Goal: Obtain resource: Obtain resource

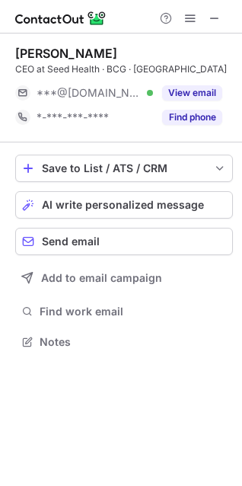
scroll to position [330, 242]
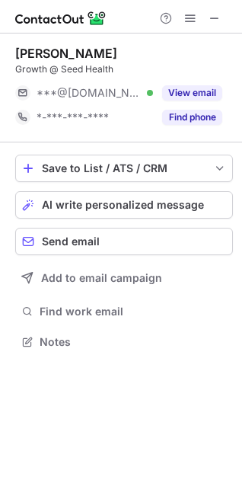
scroll to position [330, 242]
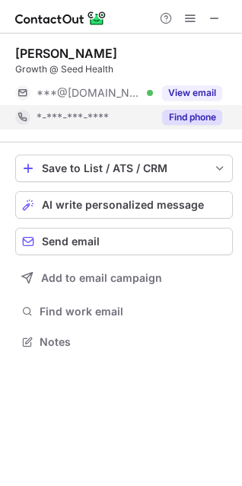
click at [197, 120] on button "Find phone" at bounding box center [192, 117] width 60 height 15
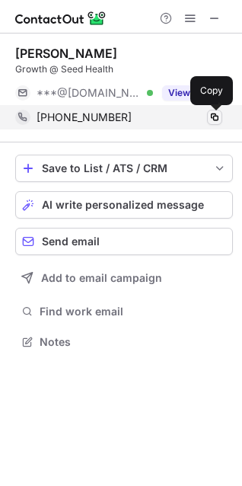
click at [211, 120] on span at bounding box center [215, 117] width 12 height 12
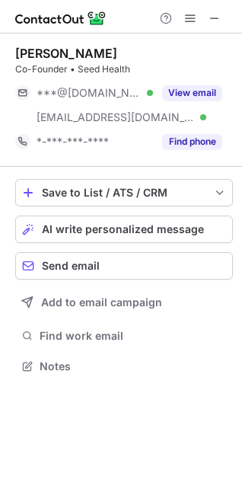
scroll to position [355, 242]
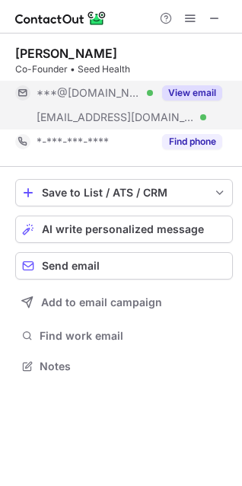
click at [188, 93] on button "View email" at bounding box center [192, 92] width 60 height 15
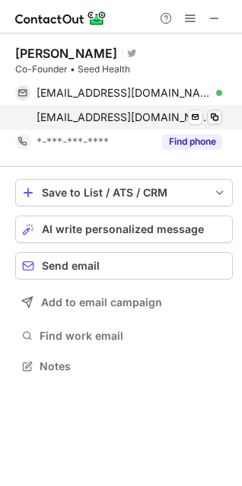
click at [218, 117] on span at bounding box center [215, 117] width 12 height 12
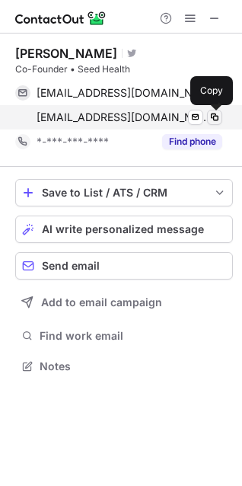
click at [213, 117] on span at bounding box center [215, 117] width 12 height 12
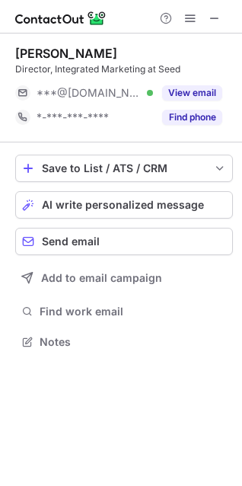
scroll to position [330, 242]
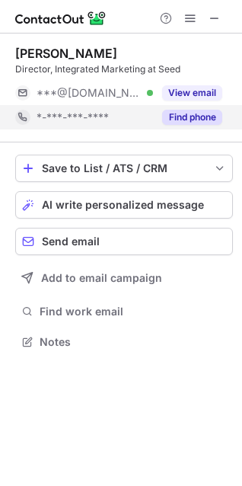
click at [182, 113] on button "Find phone" at bounding box center [192, 117] width 60 height 15
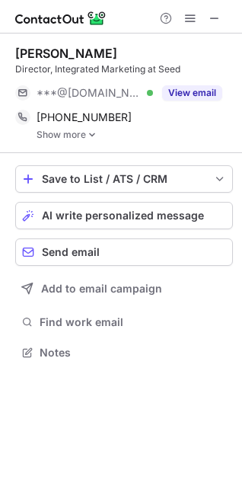
scroll to position [341, 242]
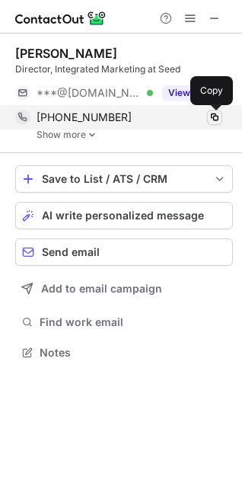
click at [212, 123] on span at bounding box center [215, 117] width 12 height 12
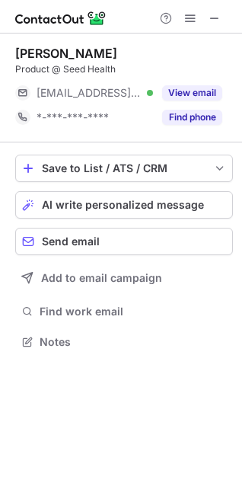
scroll to position [330, 242]
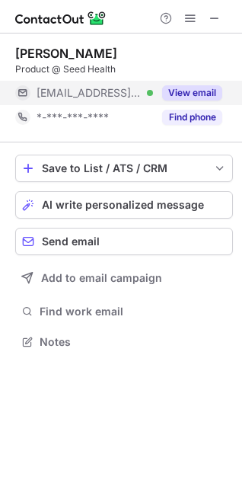
click at [211, 90] on button "View email" at bounding box center [192, 92] width 60 height 15
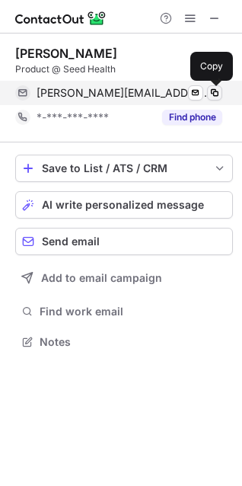
click at [217, 88] on span at bounding box center [215, 93] width 12 height 12
click at [221, 94] on button at bounding box center [214, 92] width 15 height 15
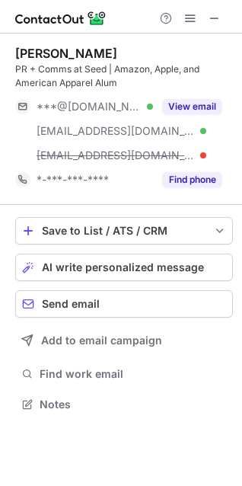
scroll to position [393, 242]
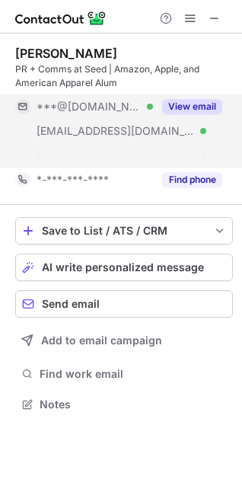
click at [185, 99] on button "View email" at bounding box center [192, 106] width 60 height 15
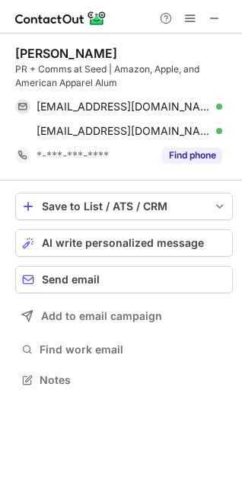
scroll to position [369, 242]
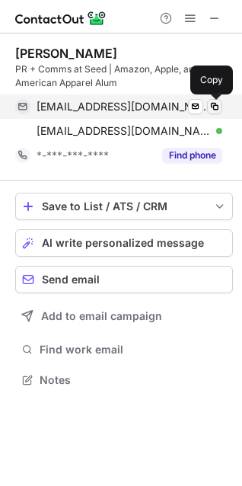
click at [215, 107] on span at bounding box center [215, 107] width 12 height 12
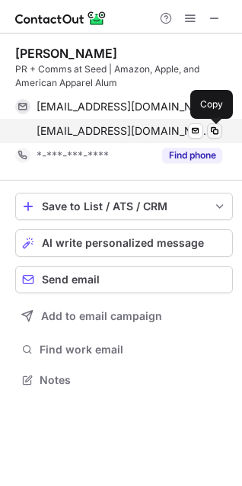
click at [219, 136] on span at bounding box center [215, 131] width 12 height 12
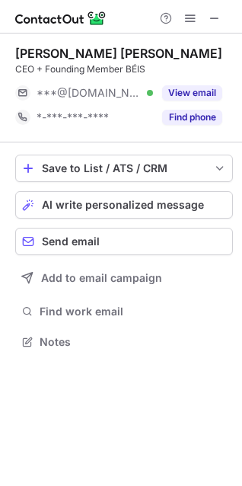
scroll to position [330, 242]
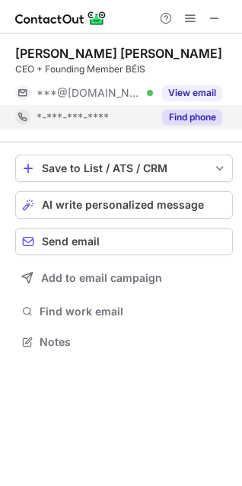
click at [192, 108] on div "Find phone" at bounding box center [187, 117] width 69 height 24
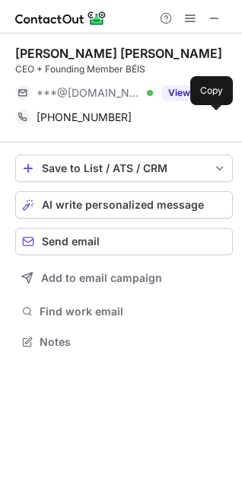
click at [219, 120] on span at bounding box center [215, 117] width 12 height 12
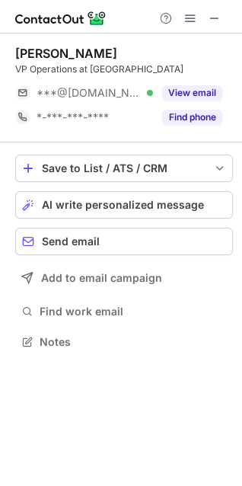
scroll to position [330, 242]
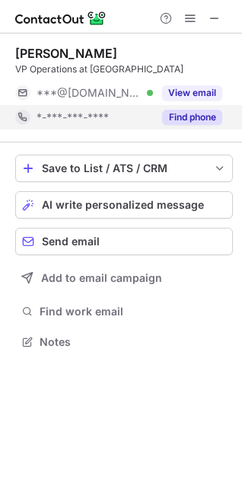
click at [199, 123] on button "Find phone" at bounding box center [192, 117] width 60 height 15
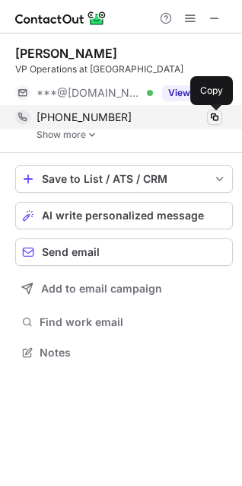
click at [222, 120] on button at bounding box center [214, 117] width 15 height 15
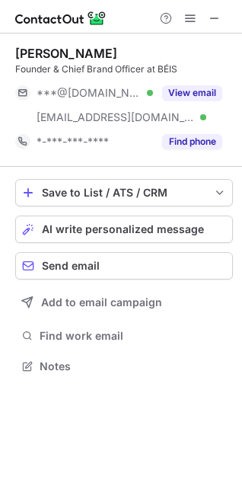
scroll to position [355, 242]
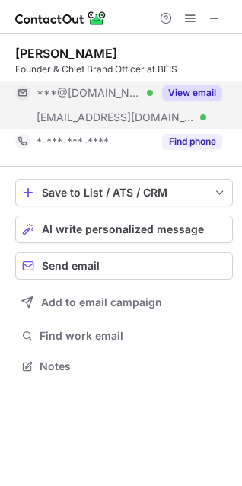
click at [197, 96] on button "View email" at bounding box center [192, 92] width 60 height 15
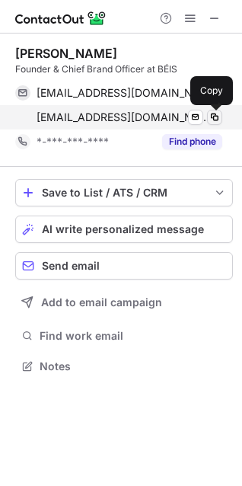
click at [209, 117] on span at bounding box center [215, 117] width 12 height 12
click at [203, 127] on div "shay@beistravel.com Verified Send email Copy" at bounding box center [118, 117] width 207 height 24
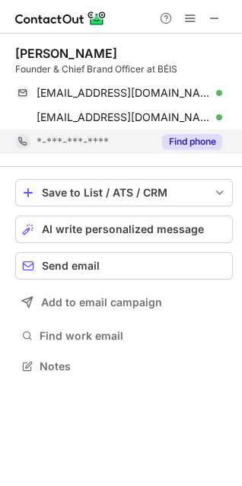
click at [203, 142] on button "Find phone" at bounding box center [192, 141] width 60 height 15
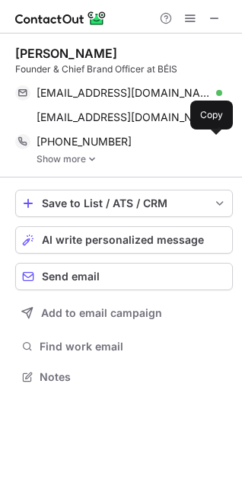
click at [219, 140] on span at bounding box center [215, 142] width 12 height 12
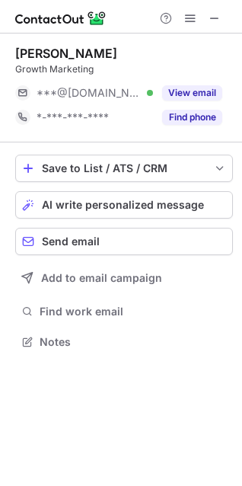
scroll to position [330, 242]
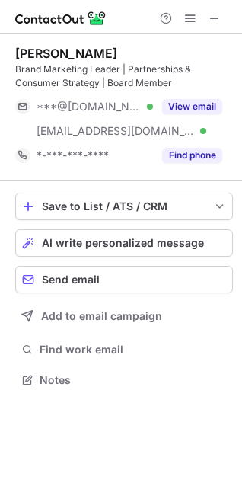
scroll to position [369, 242]
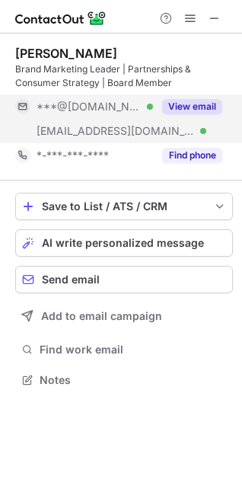
click at [175, 106] on button "View email" at bounding box center [192, 106] width 60 height 15
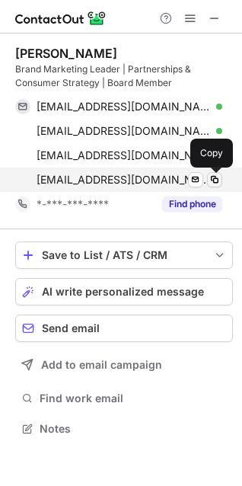
click at [219, 179] on span at bounding box center [215, 180] width 12 height 12
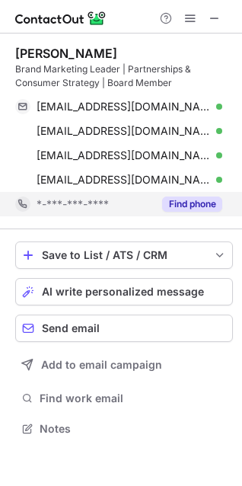
click at [189, 206] on button "Find phone" at bounding box center [192, 203] width 60 height 15
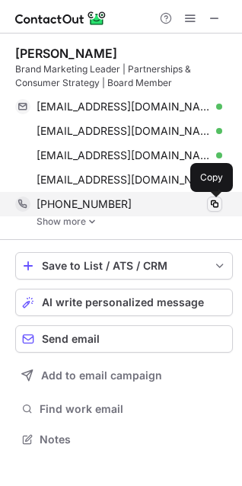
scroll to position [429, 242]
click at [212, 204] on span at bounding box center [215, 204] width 12 height 12
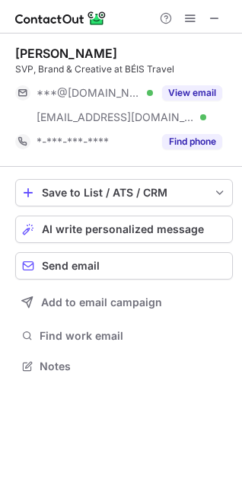
scroll to position [355, 242]
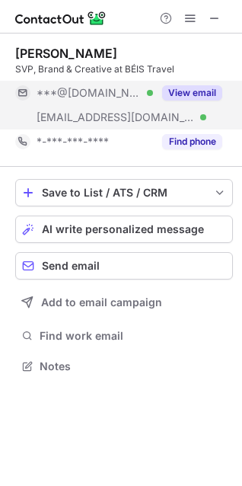
click at [196, 92] on button "View email" at bounding box center [192, 92] width 60 height 15
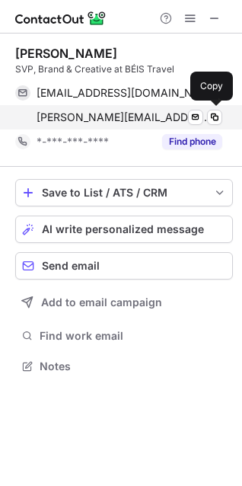
click at [210, 126] on div "[EMAIL_ADDRESS][DOMAIN_NAME] Verified Send email Copy" at bounding box center [118, 117] width 207 height 24
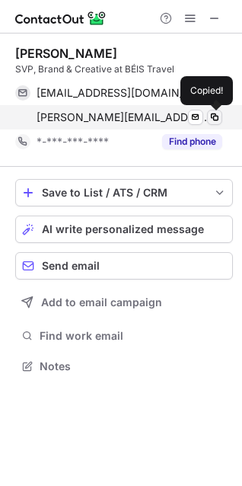
click at [212, 124] on button at bounding box center [214, 117] width 15 height 15
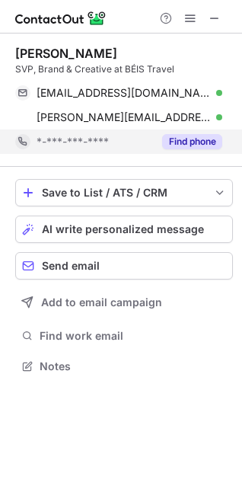
click at [216, 152] on div "Find phone" at bounding box center [187, 141] width 69 height 24
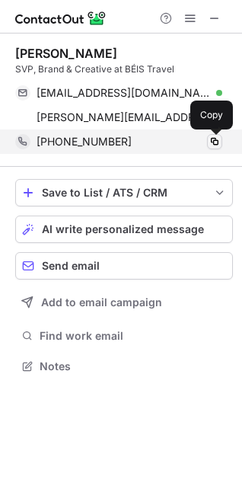
click at [215, 148] on button at bounding box center [214, 141] width 15 height 15
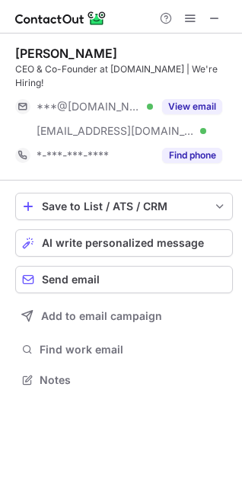
scroll to position [355, 242]
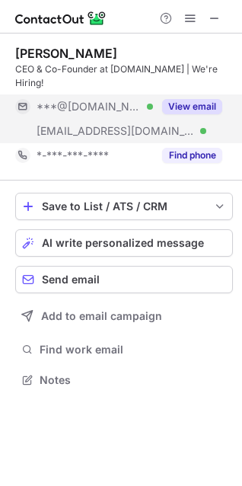
click at [191, 99] on button "View email" at bounding box center [192, 106] width 60 height 15
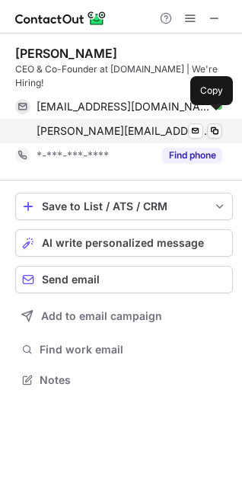
click at [215, 125] on span at bounding box center [215, 131] width 12 height 12
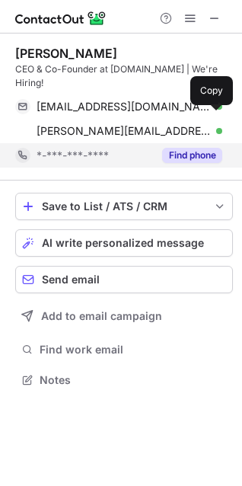
click at [194, 148] on button "Find phone" at bounding box center [192, 155] width 60 height 15
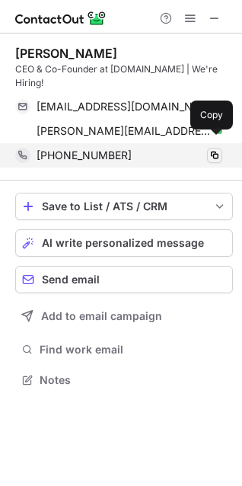
click at [215, 149] on span at bounding box center [215, 155] width 12 height 12
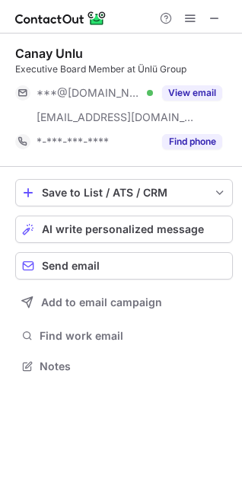
scroll to position [355, 242]
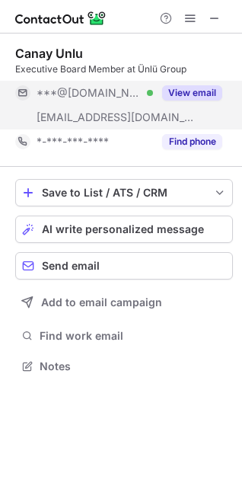
click at [209, 98] on button "View email" at bounding box center [192, 92] width 60 height 15
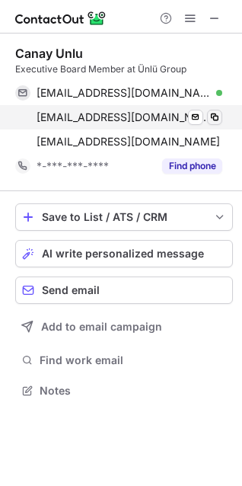
scroll to position [379, 242]
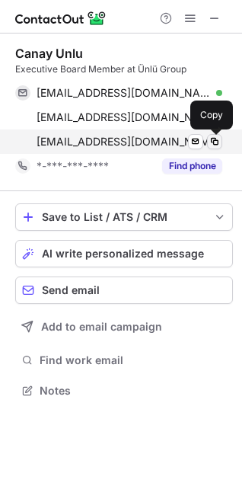
click at [215, 142] on span at bounding box center [215, 142] width 12 height 12
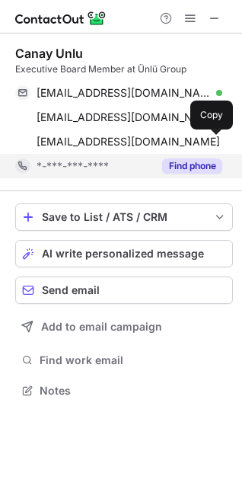
click at [177, 161] on button "Find phone" at bounding box center [192, 165] width 60 height 15
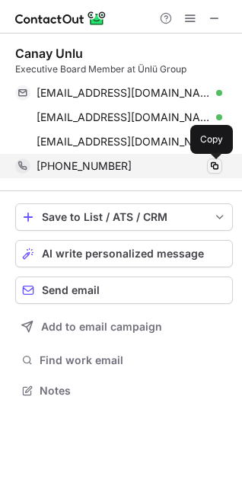
click at [207, 163] on button at bounding box center [214, 165] width 15 height 15
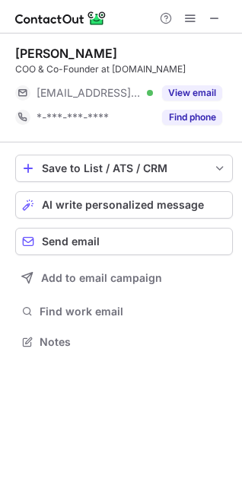
scroll to position [330, 242]
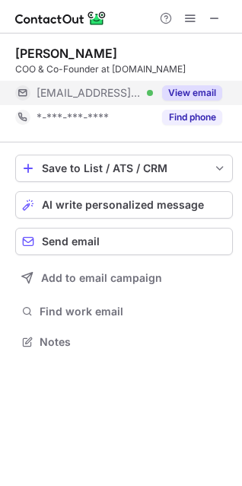
click at [206, 87] on button "View email" at bounding box center [192, 92] width 60 height 15
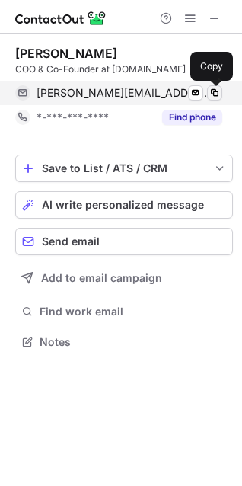
click at [218, 94] on span at bounding box center [215, 93] width 12 height 12
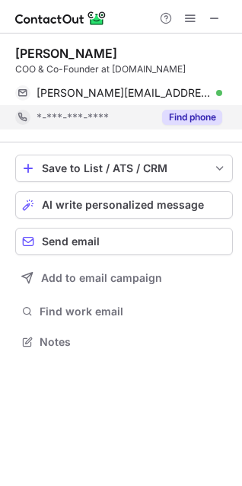
click at [203, 117] on button "Find phone" at bounding box center [192, 117] width 60 height 15
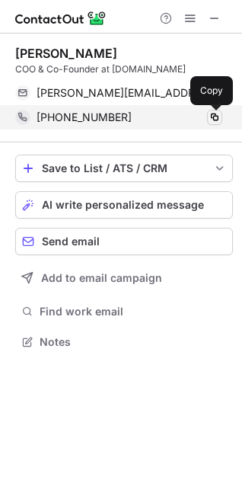
click at [213, 119] on span at bounding box center [215, 117] width 12 height 12
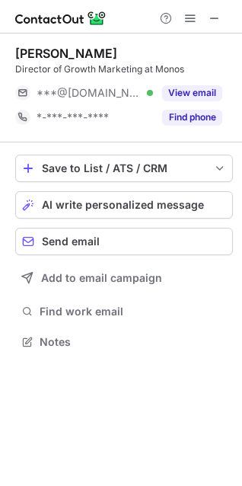
scroll to position [330, 242]
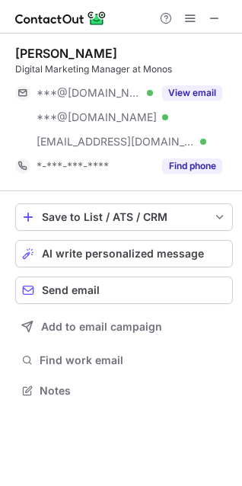
scroll to position [379, 242]
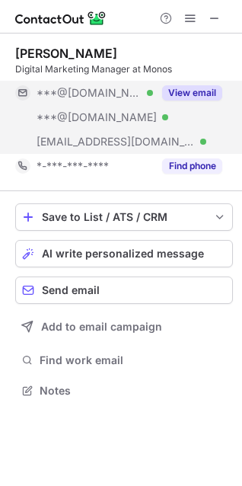
click at [214, 98] on button "View email" at bounding box center [192, 92] width 60 height 15
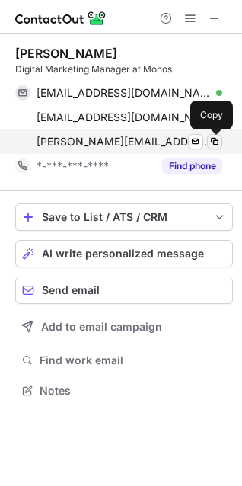
click at [216, 142] on span at bounding box center [215, 142] width 12 height 12
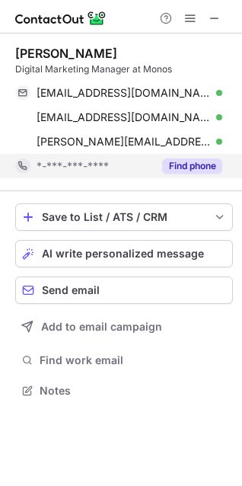
click at [209, 169] on button "Find phone" at bounding box center [192, 165] width 60 height 15
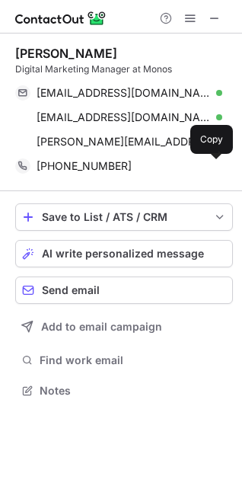
click at [210, 166] on span at bounding box center [215, 166] width 12 height 12
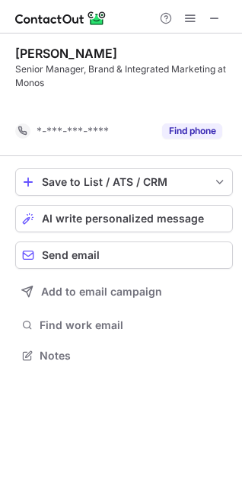
scroll to position [320, 242]
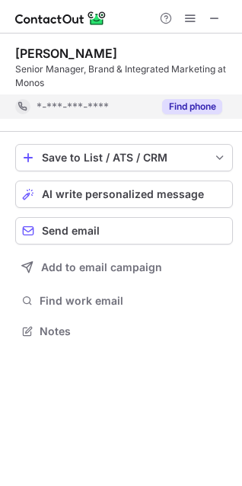
click at [200, 110] on button "Find phone" at bounding box center [192, 106] width 60 height 15
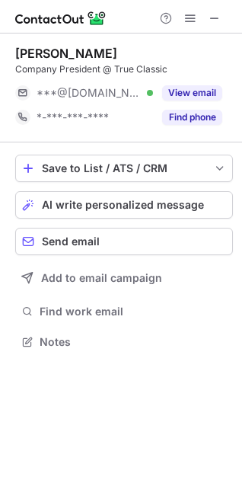
scroll to position [330, 242]
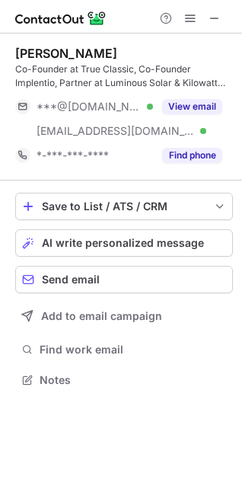
scroll to position [369, 242]
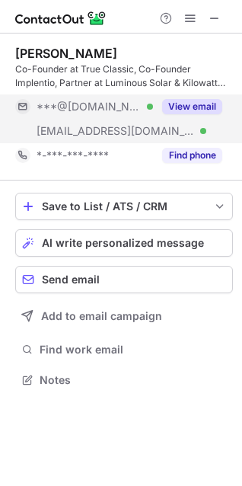
click at [193, 114] on div "View email" at bounding box center [187, 106] width 69 height 24
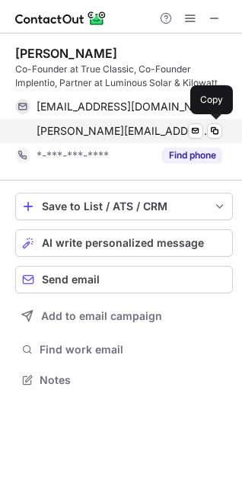
click at [220, 138] on div "[PERSON_NAME][EMAIL_ADDRESS][PERSON_NAME][DOMAIN_NAME] Verified Send email Copy" at bounding box center [118, 131] width 207 height 24
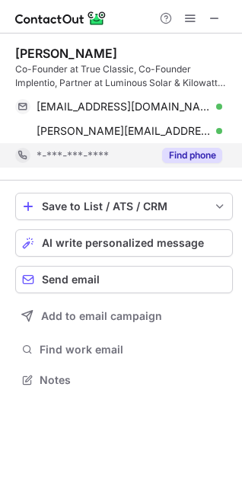
click at [197, 151] on button "Find phone" at bounding box center [192, 155] width 60 height 15
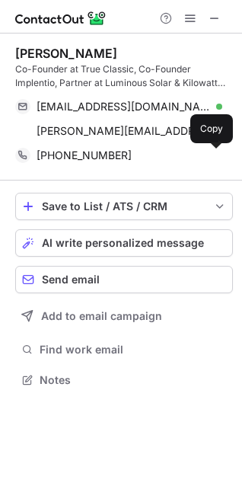
click at [215, 160] on span at bounding box center [215, 155] width 12 height 12
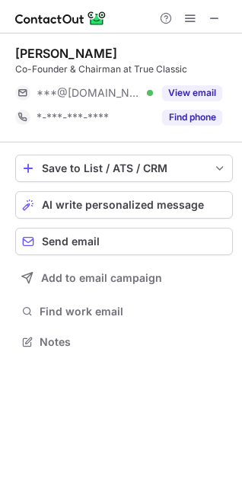
scroll to position [330, 242]
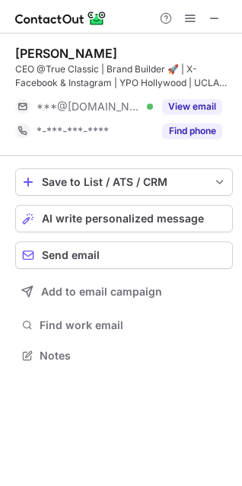
scroll to position [344, 242]
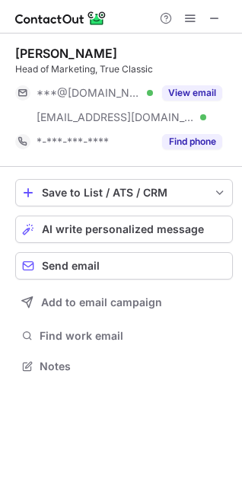
scroll to position [355, 242]
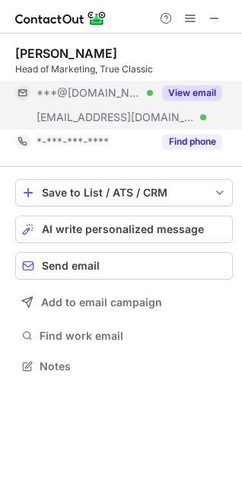
click at [212, 92] on button "View email" at bounding box center [192, 92] width 60 height 15
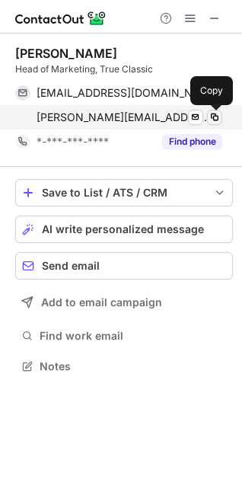
click at [212, 120] on span at bounding box center [215, 117] width 12 height 12
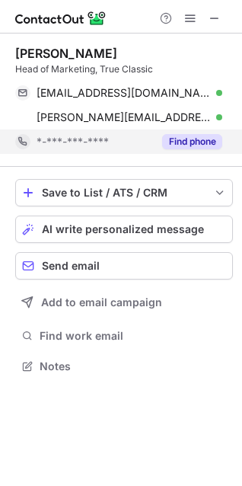
click at [194, 136] on button "Find phone" at bounding box center [192, 141] width 60 height 15
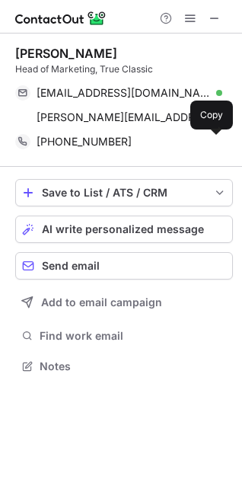
click at [219, 144] on span at bounding box center [215, 142] width 12 height 12
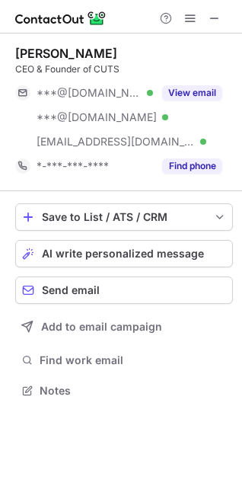
scroll to position [379, 242]
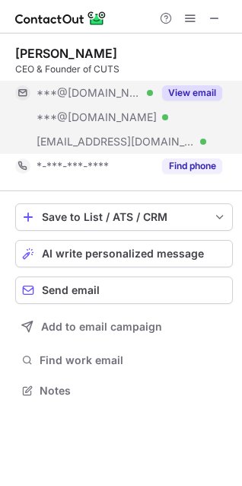
click at [200, 94] on button "View email" at bounding box center [192, 92] width 60 height 15
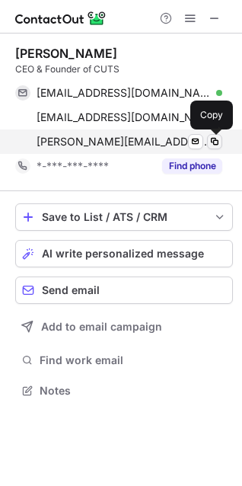
click at [215, 141] on span at bounding box center [215, 142] width 12 height 12
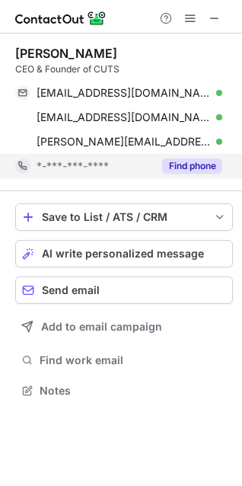
click at [175, 171] on button "Find phone" at bounding box center [192, 165] width 60 height 15
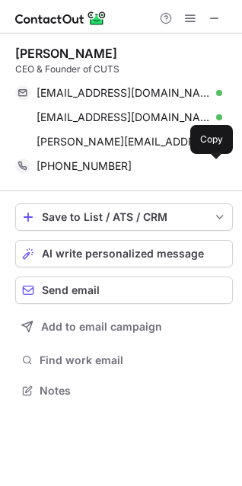
click at [219, 171] on span at bounding box center [215, 166] width 12 height 12
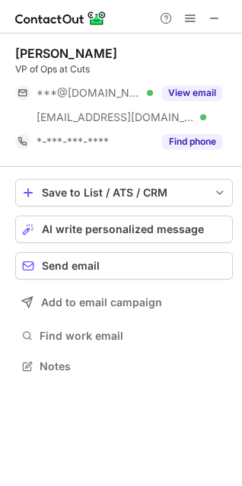
scroll to position [355, 242]
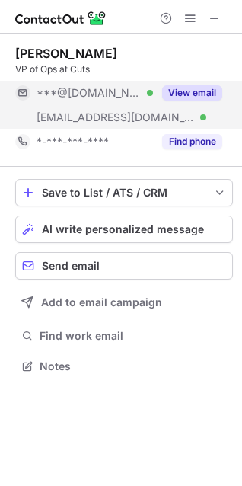
click at [192, 97] on button "View email" at bounding box center [192, 92] width 60 height 15
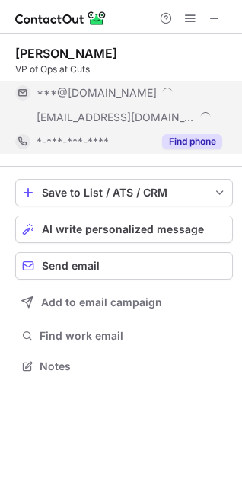
scroll to position [404, 242]
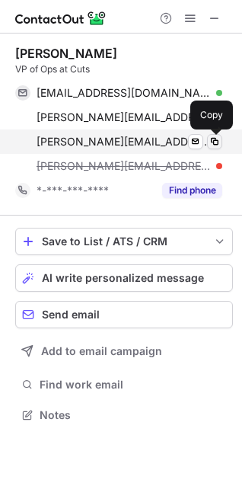
click at [218, 148] on button at bounding box center [214, 141] width 15 height 15
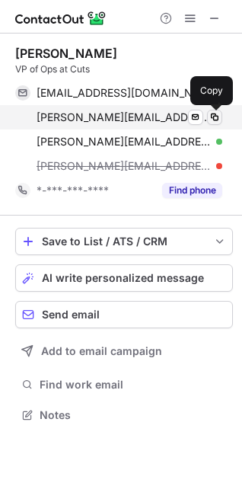
click at [212, 111] on span at bounding box center [215, 117] width 12 height 12
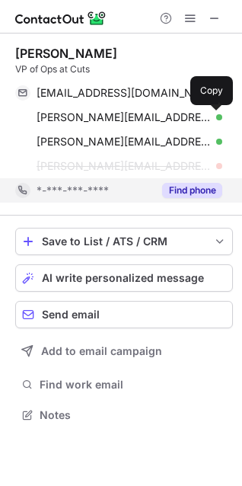
click at [211, 192] on button "Find phone" at bounding box center [192, 190] width 60 height 15
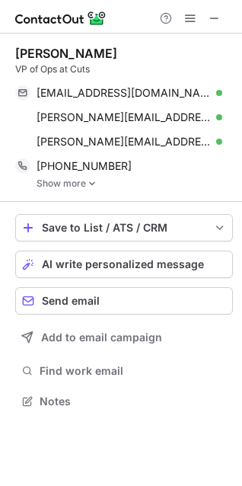
scroll to position [8, 7]
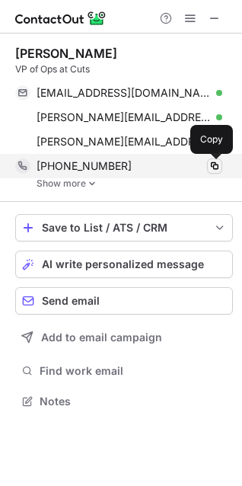
click at [215, 168] on span at bounding box center [215, 166] width 12 height 12
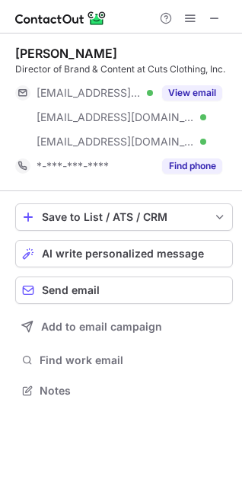
scroll to position [379, 242]
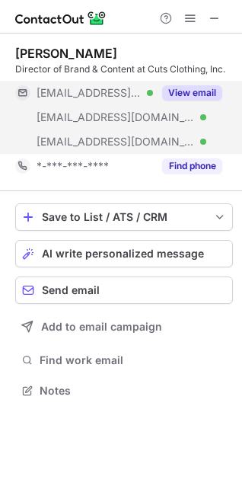
click at [206, 87] on button "View email" at bounding box center [192, 92] width 60 height 15
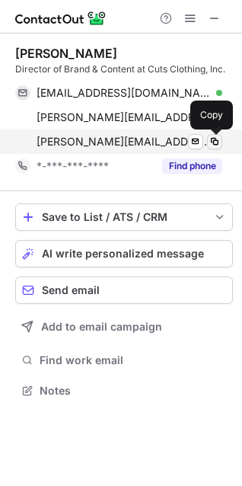
click at [212, 147] on span at bounding box center [215, 142] width 12 height 12
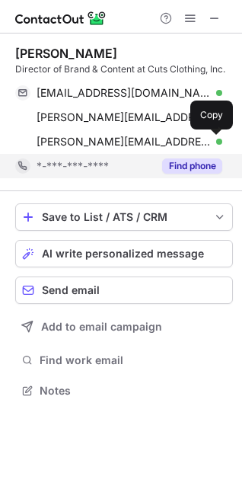
click at [206, 163] on button "Find phone" at bounding box center [192, 165] width 60 height 15
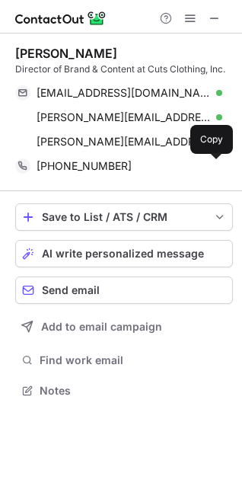
click at [207, 163] on button at bounding box center [214, 165] width 15 height 15
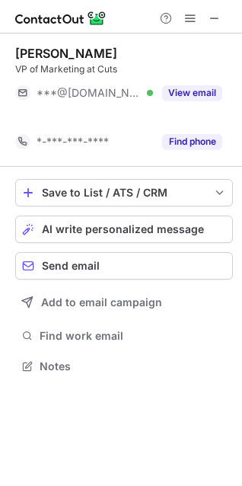
scroll to position [330, 242]
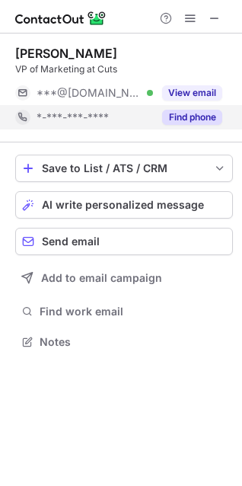
click at [161, 120] on div "Find phone" at bounding box center [187, 117] width 69 height 24
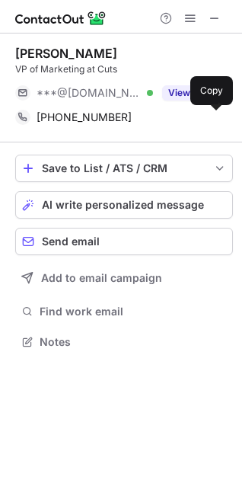
click at [220, 114] on span at bounding box center [215, 117] width 12 height 12
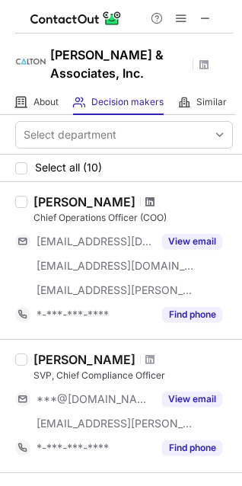
click at [145, 203] on span at bounding box center [149, 202] width 9 height 12
click at [145, 355] on span at bounding box center [149, 359] width 9 height 12
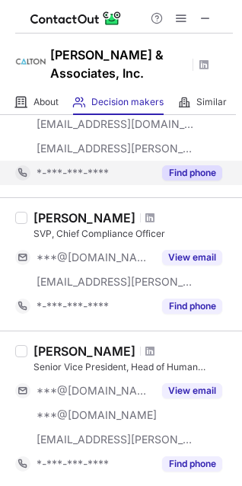
scroll to position [152, 0]
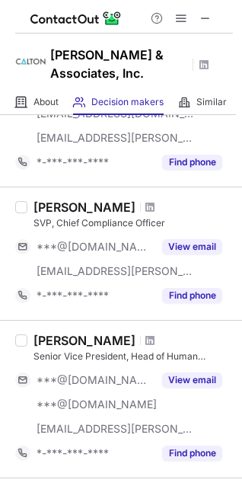
click at [145, 341] on span at bounding box center [149, 340] width 9 height 12
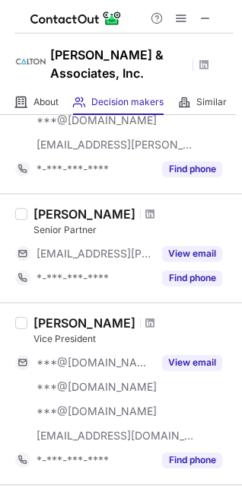
scroll to position [533, 0]
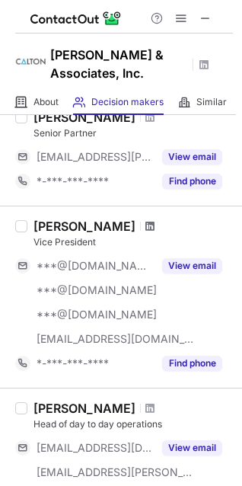
click at [145, 227] on span at bounding box center [149, 226] width 9 height 12
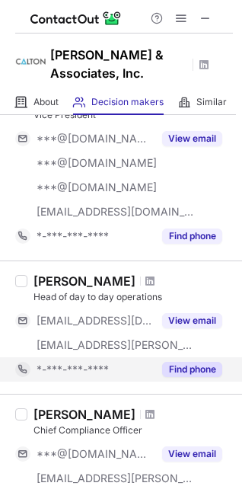
scroll to position [685, 0]
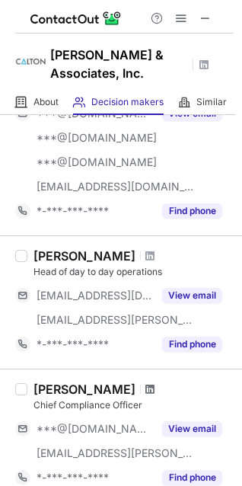
click at [154, 389] on span at bounding box center [149, 389] width 9 height 12
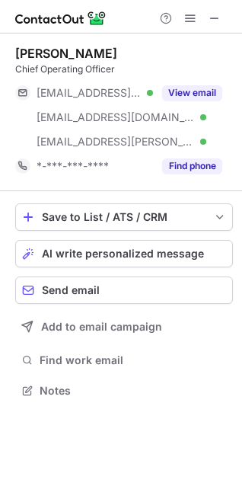
scroll to position [379, 242]
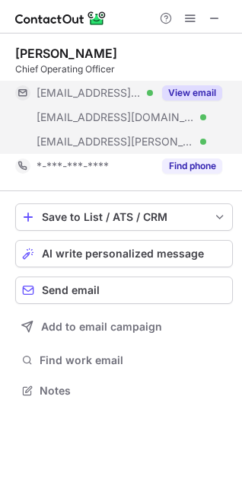
click at [206, 89] on button "View email" at bounding box center [192, 92] width 60 height 15
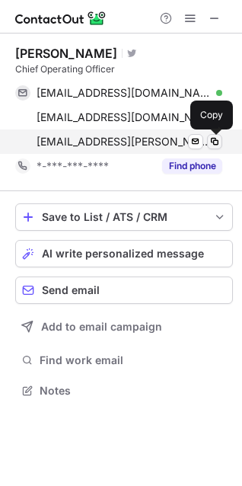
click at [215, 144] on span at bounding box center [215, 142] width 12 height 12
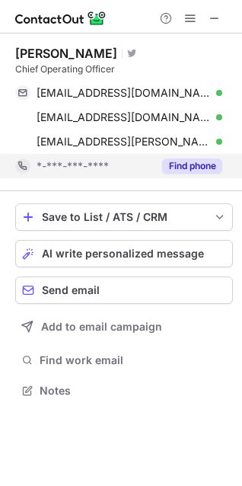
click at [206, 172] on button "Find phone" at bounding box center [192, 165] width 60 height 15
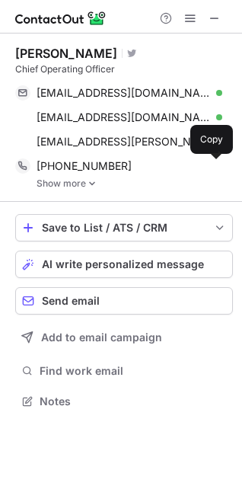
click at [222, 171] on button at bounding box center [214, 165] width 15 height 15
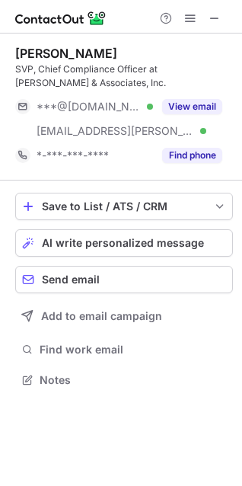
scroll to position [369, 242]
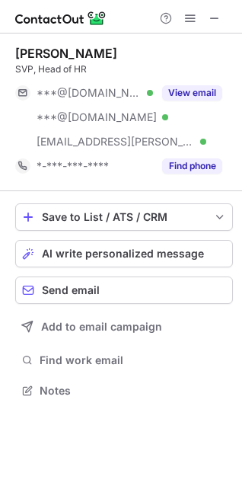
scroll to position [379, 242]
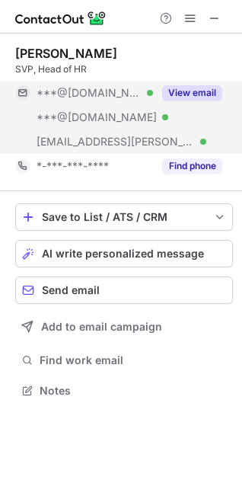
click at [187, 94] on button "View email" at bounding box center [192, 92] width 60 height 15
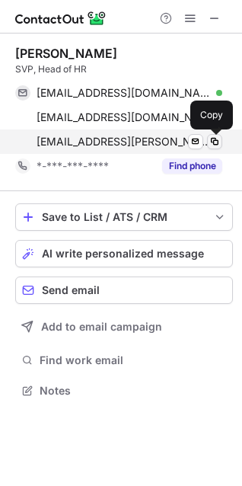
click at [219, 145] on span at bounding box center [215, 142] width 12 height 12
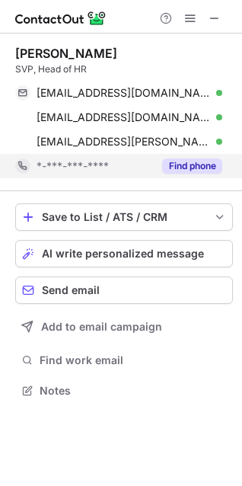
click at [185, 166] on button "Find phone" at bounding box center [192, 165] width 60 height 15
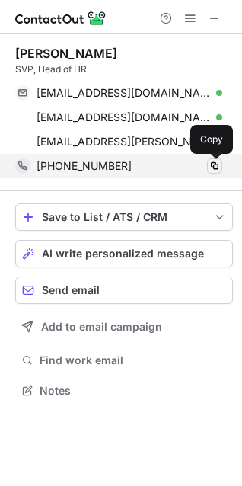
click at [217, 167] on span at bounding box center [215, 166] width 12 height 12
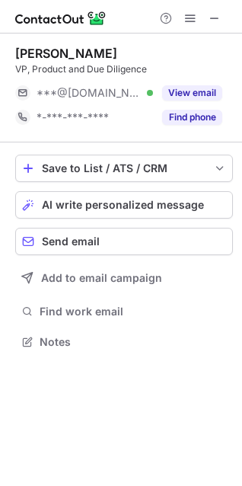
scroll to position [330, 242]
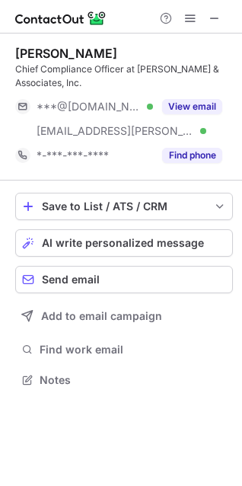
scroll to position [369, 242]
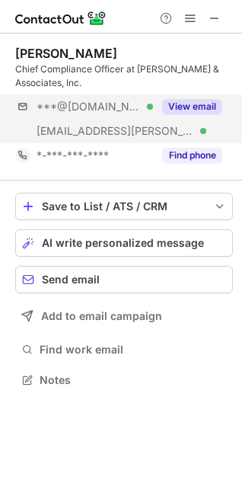
click at [168, 119] on div "***@gmail.com Verified ***@calton.com Verified View email" at bounding box center [124, 118] width 218 height 49
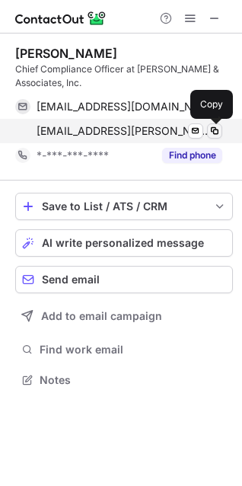
click at [215, 132] on span at bounding box center [215, 131] width 12 height 12
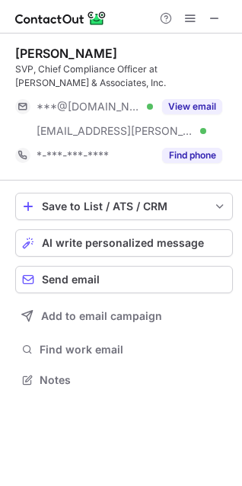
scroll to position [369, 242]
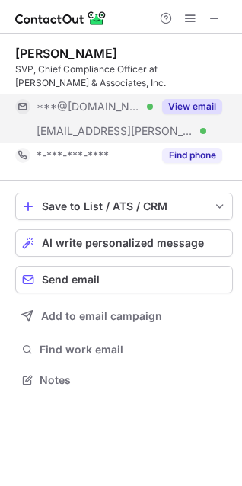
drag, startPoint x: 212, startPoint y: 105, endPoint x: 207, endPoint y: 112, distance: 8.2
click at [212, 105] on button "View email" at bounding box center [192, 106] width 60 height 15
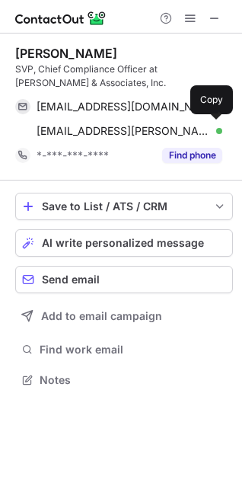
click at [203, 134] on div "srahmouni@calton.com Verified" at bounding box center [130, 131] width 186 height 14
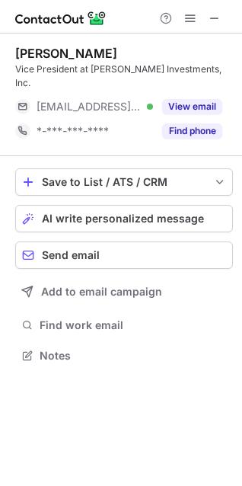
scroll to position [330, 242]
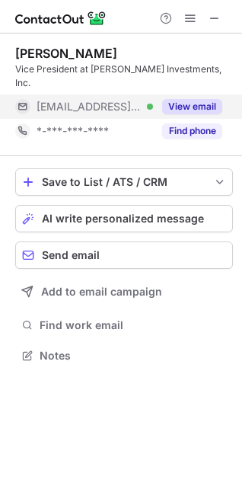
click at [190, 99] on button "View email" at bounding box center [192, 106] width 60 height 15
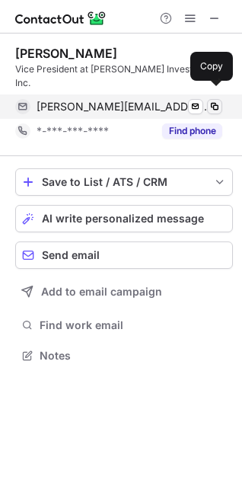
click at [211, 101] on span at bounding box center [215, 107] width 12 height 12
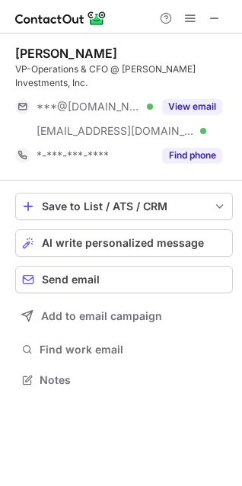
scroll to position [369, 242]
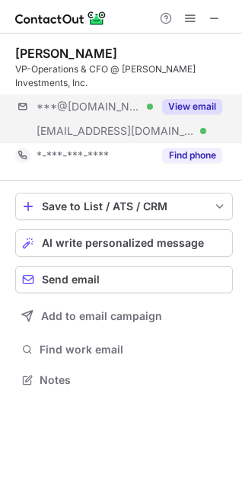
click at [225, 110] on div "***@gmail.com Verified ***@isaakbond.com Verified View email" at bounding box center [124, 118] width 218 height 49
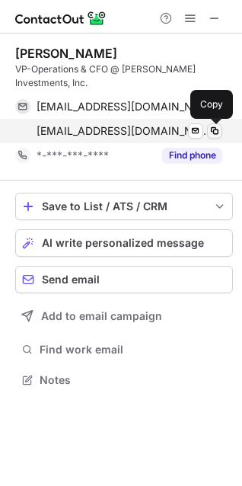
click at [219, 125] on span at bounding box center [215, 131] width 12 height 12
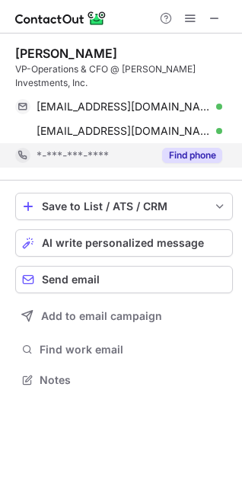
click at [214, 153] on button "Find phone" at bounding box center [192, 155] width 60 height 15
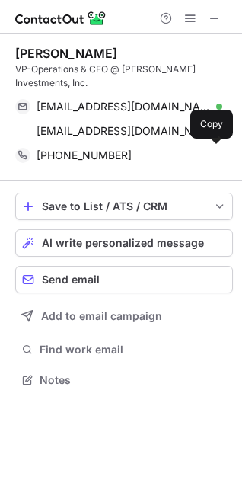
click at [206, 154] on div "+13036237500" at bounding box center [130, 155] width 186 height 14
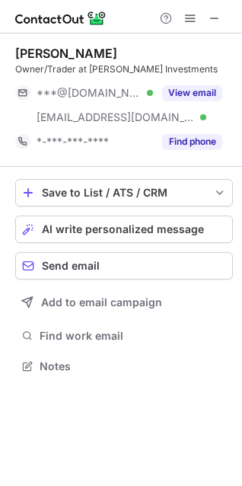
scroll to position [355, 242]
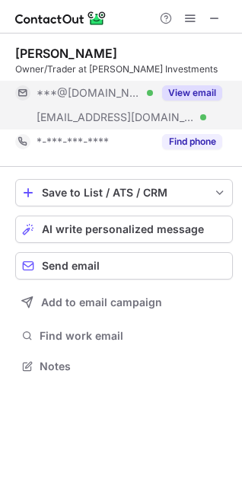
click at [182, 92] on button "View email" at bounding box center [192, 92] width 60 height 15
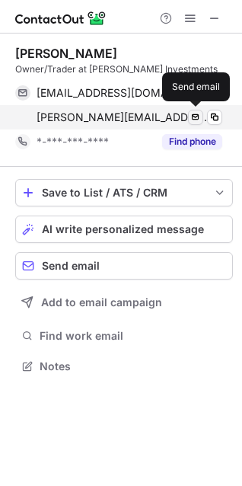
click at [197, 116] on span at bounding box center [196, 117] width 12 height 12
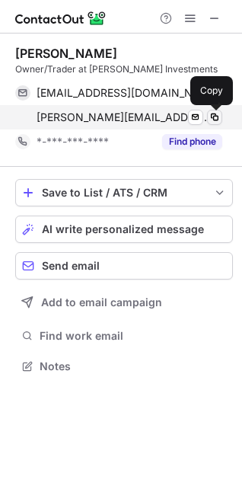
click at [214, 117] on span at bounding box center [215, 117] width 12 height 12
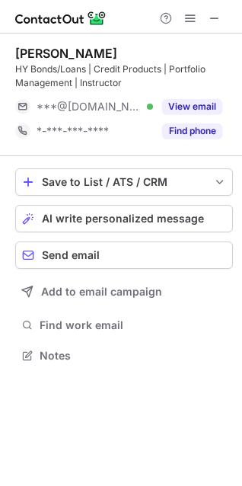
scroll to position [344, 242]
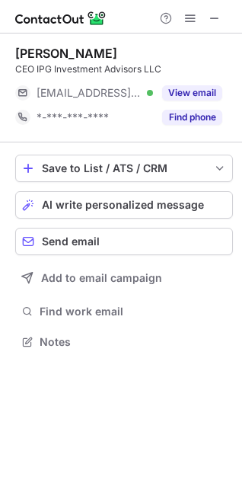
scroll to position [330, 242]
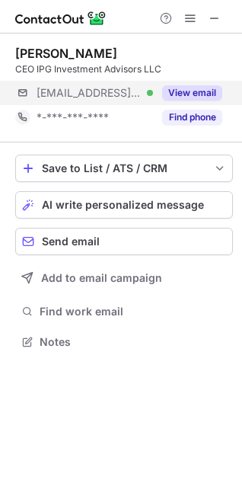
click at [228, 94] on div "[EMAIL_ADDRESS][DOMAIN_NAME] Verified View email" at bounding box center [124, 93] width 218 height 24
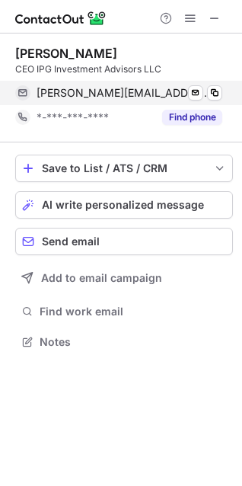
click at [222, 95] on div "[PERSON_NAME][EMAIL_ADDRESS][DOMAIN_NAME] Verified Send email Copy" at bounding box center [118, 93] width 207 height 24
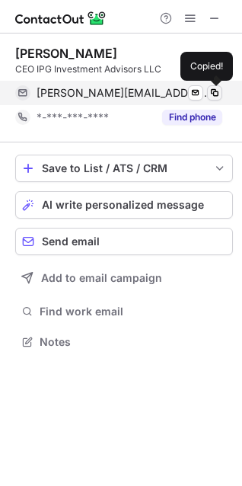
click at [215, 96] on span at bounding box center [215, 93] width 12 height 12
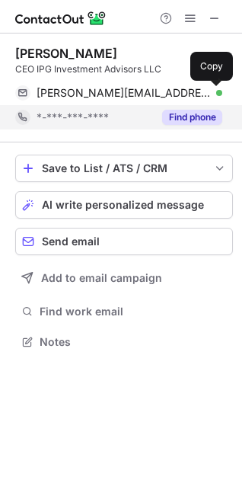
click at [203, 120] on button "Find phone" at bounding box center [192, 117] width 60 height 15
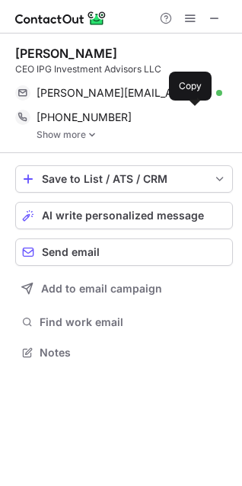
scroll to position [341, 242]
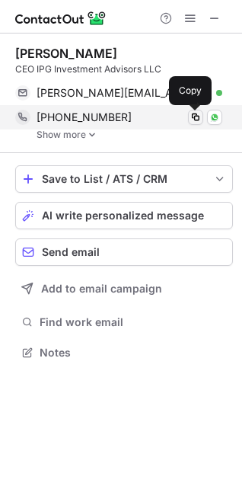
click at [200, 118] on span at bounding box center [196, 117] width 12 height 12
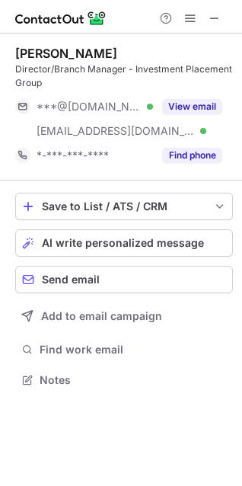
scroll to position [369, 242]
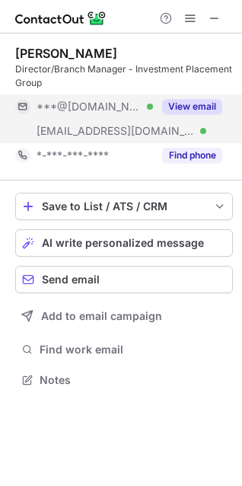
click at [207, 107] on button "View email" at bounding box center [192, 106] width 60 height 15
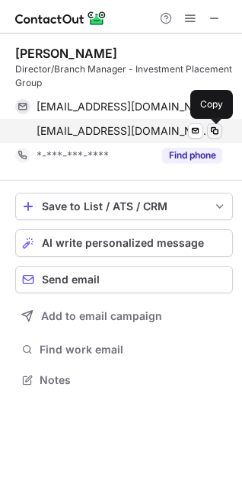
click at [215, 131] on span at bounding box center [215, 131] width 12 height 12
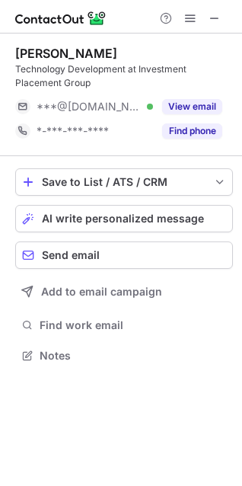
scroll to position [344, 242]
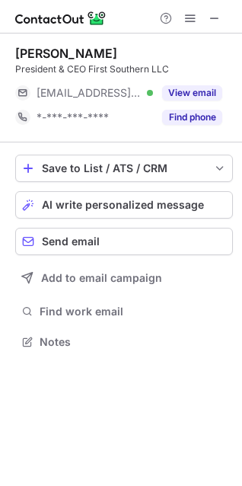
scroll to position [330, 242]
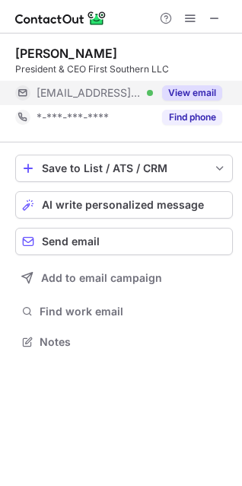
click at [194, 93] on button "View email" at bounding box center [192, 92] width 60 height 15
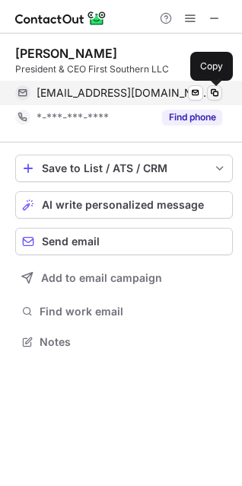
click at [215, 88] on span at bounding box center [215, 93] width 12 height 12
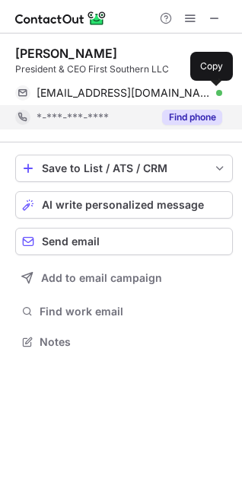
click at [198, 110] on button "Find phone" at bounding box center [192, 117] width 60 height 15
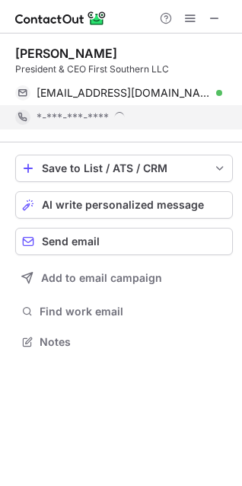
scroll to position [341, 242]
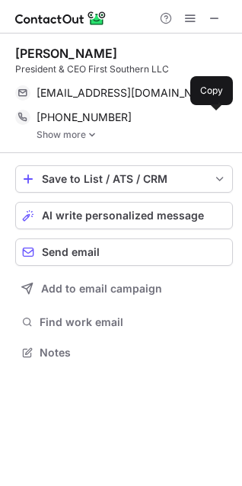
click at [215, 115] on span at bounding box center [215, 117] width 12 height 12
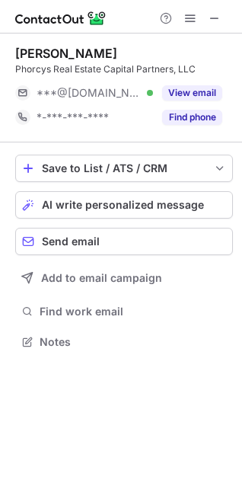
scroll to position [330, 242]
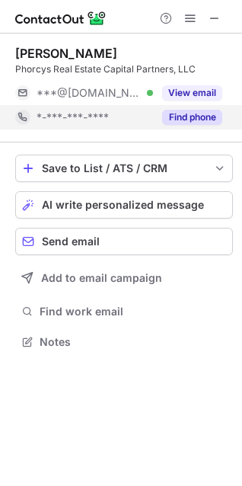
click at [197, 117] on button "Find phone" at bounding box center [192, 117] width 60 height 15
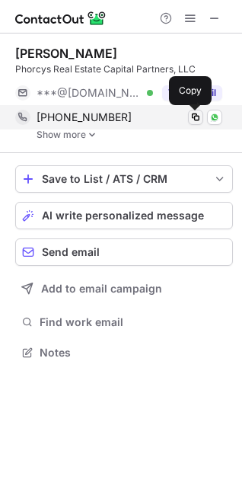
click at [191, 120] on span at bounding box center [196, 117] width 12 height 12
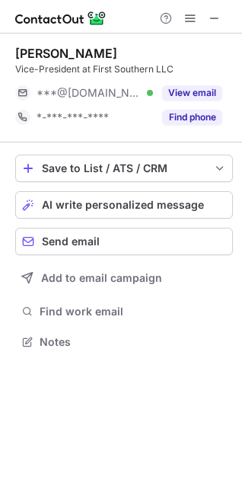
scroll to position [330, 242]
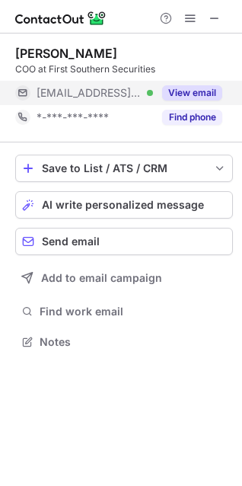
click at [196, 94] on button "View email" at bounding box center [192, 92] width 60 height 15
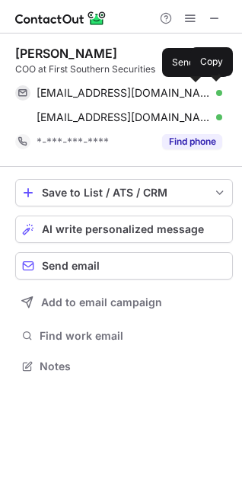
scroll to position [355, 242]
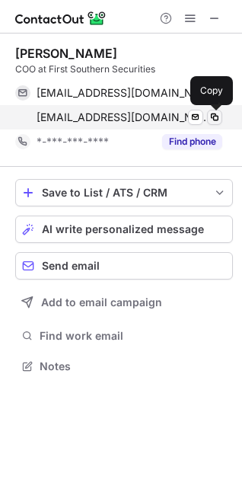
click at [209, 114] on span at bounding box center [215, 117] width 12 height 12
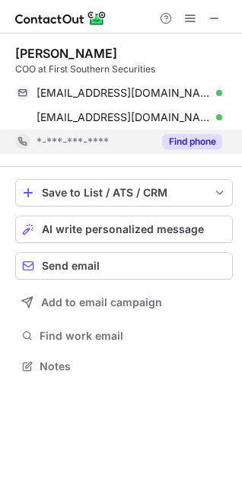
click at [177, 147] on button "Find phone" at bounding box center [192, 141] width 60 height 15
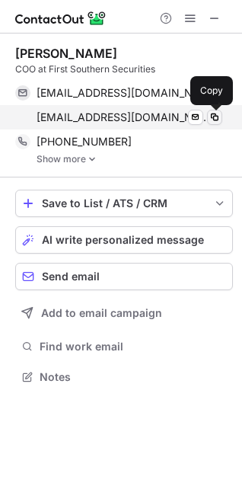
scroll to position [365, 242]
click at [213, 119] on span at bounding box center [215, 117] width 12 height 12
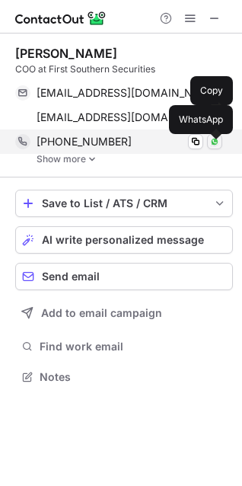
click at [215, 145] on img at bounding box center [214, 141] width 9 height 9
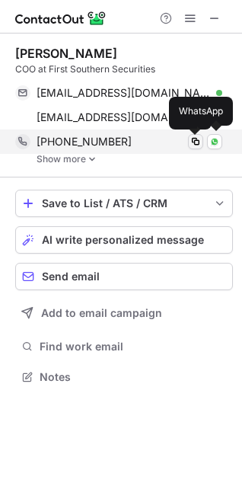
click at [188, 142] on button at bounding box center [195, 141] width 15 height 15
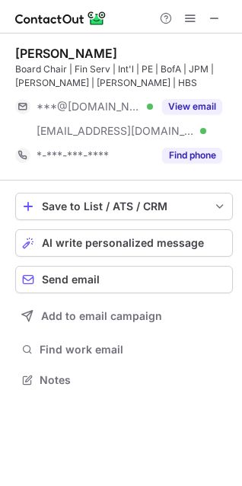
scroll to position [369, 242]
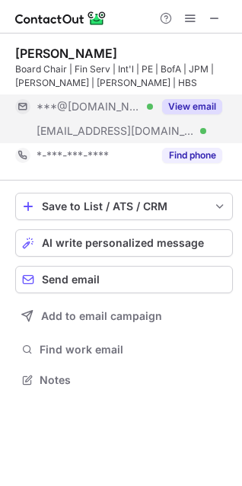
click at [206, 102] on button "View email" at bounding box center [192, 106] width 60 height 15
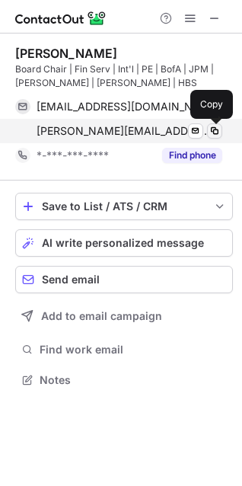
click at [212, 136] on span at bounding box center [215, 131] width 12 height 12
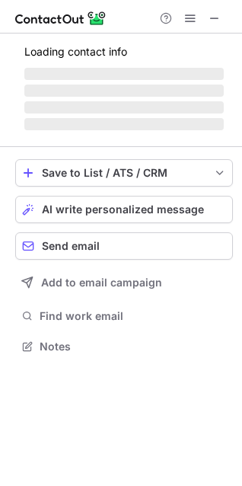
scroll to position [344, 242]
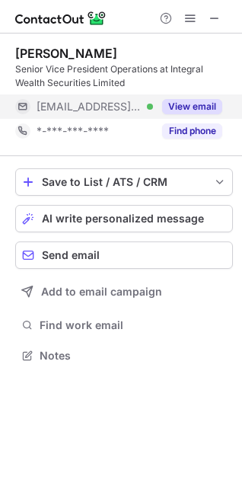
click at [166, 111] on button "View email" at bounding box center [192, 106] width 60 height 15
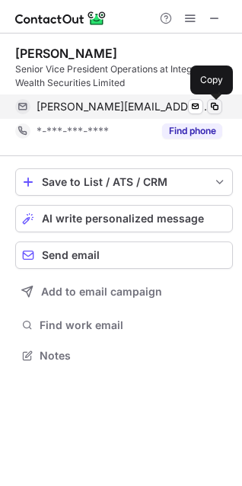
click at [216, 107] on span at bounding box center [215, 107] width 12 height 12
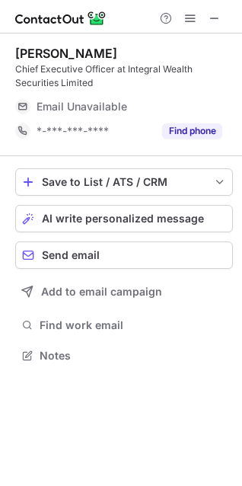
scroll to position [344, 242]
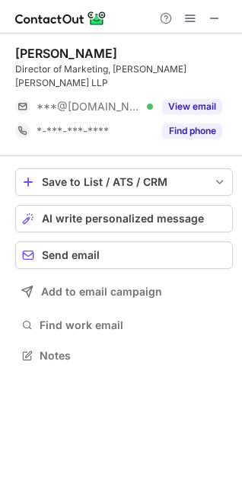
scroll to position [330, 242]
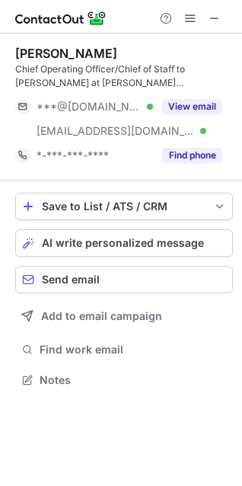
scroll to position [369, 242]
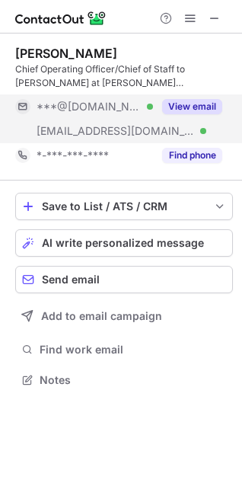
click at [191, 116] on div "View email" at bounding box center [187, 106] width 69 height 24
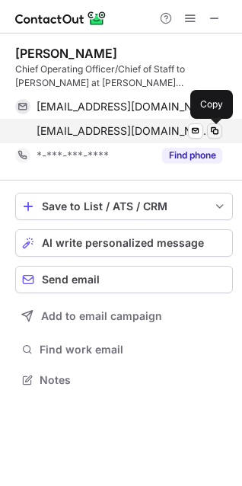
click at [217, 133] on span at bounding box center [215, 131] width 12 height 12
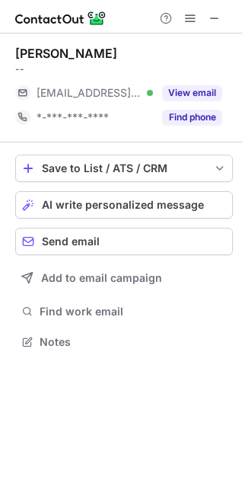
scroll to position [7, 7]
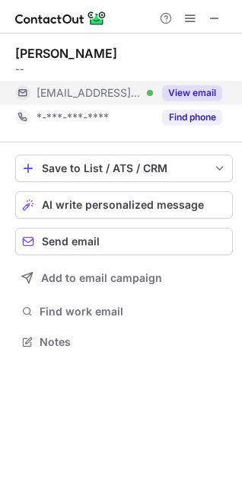
click at [212, 91] on button "View email" at bounding box center [192, 92] width 60 height 15
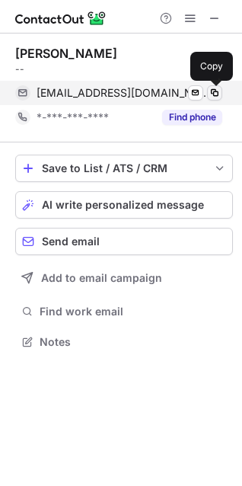
click at [212, 97] on span at bounding box center [215, 93] width 12 height 12
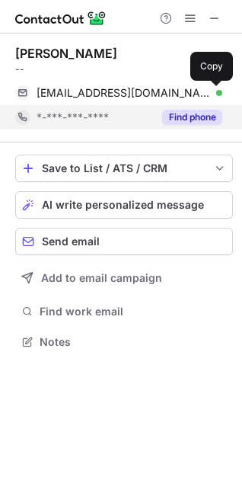
click at [209, 120] on button "Find phone" at bounding box center [192, 117] width 60 height 15
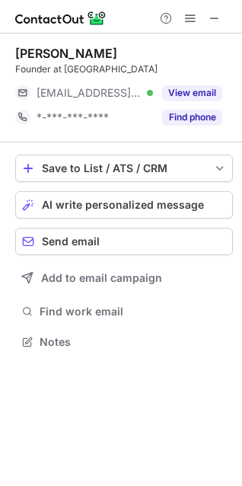
scroll to position [330, 242]
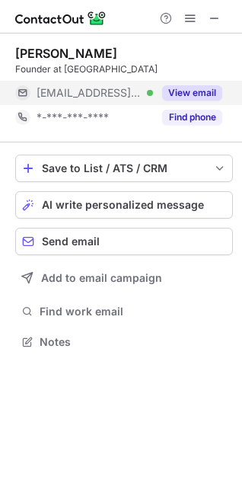
click at [186, 102] on div "View email" at bounding box center [187, 93] width 69 height 24
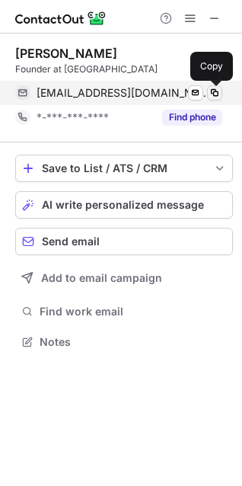
click at [215, 96] on span at bounding box center [215, 93] width 12 height 12
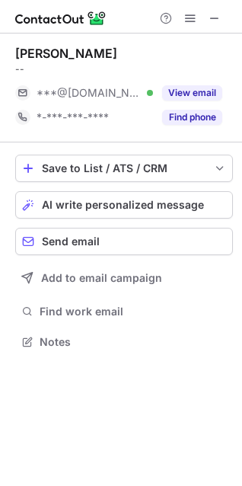
scroll to position [330, 242]
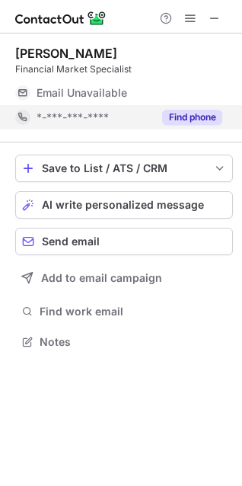
scroll to position [7, 7]
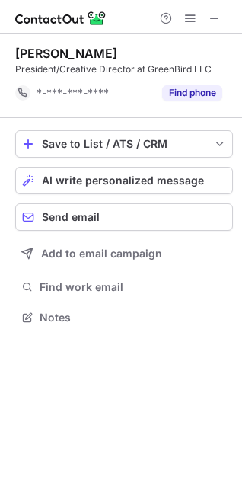
scroll to position [306, 242]
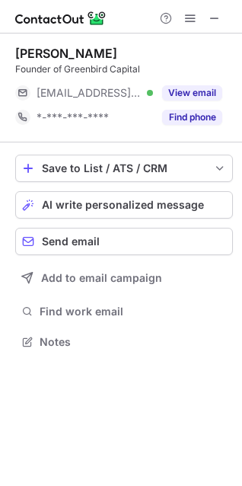
scroll to position [330, 242]
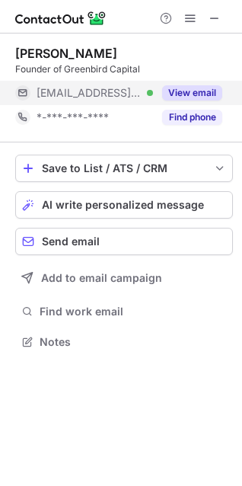
click at [202, 93] on button "View email" at bounding box center [192, 92] width 60 height 15
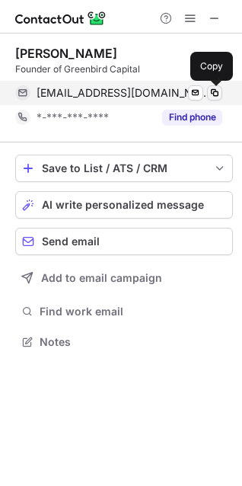
click at [216, 91] on span at bounding box center [215, 93] width 12 height 12
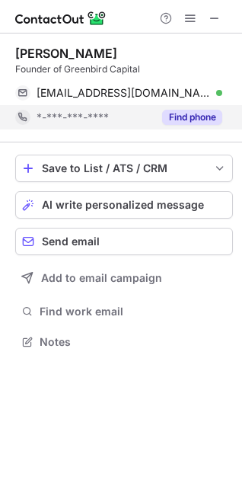
click at [194, 116] on button "Find phone" at bounding box center [192, 117] width 60 height 15
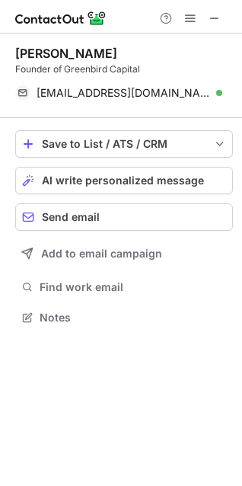
scroll to position [306, 242]
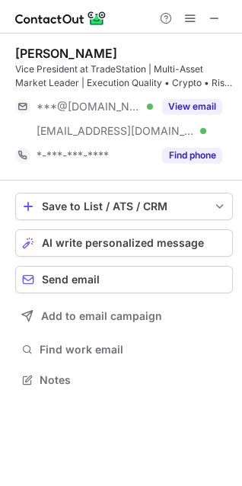
scroll to position [369, 242]
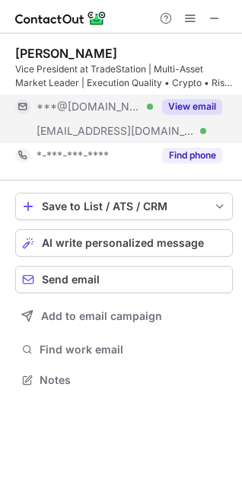
click at [214, 108] on button "View email" at bounding box center [192, 106] width 60 height 15
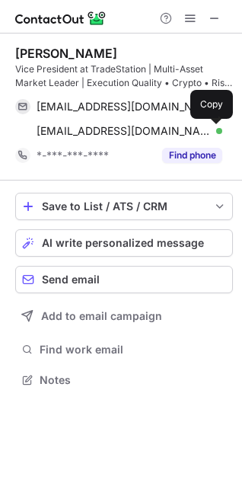
click at [211, 135] on span at bounding box center [215, 131] width 12 height 12
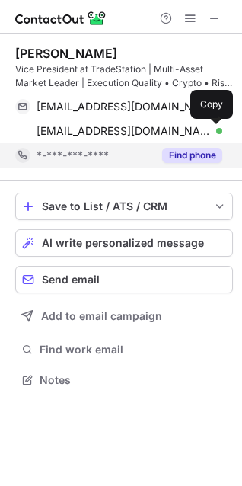
click at [187, 164] on div "Find phone" at bounding box center [187, 155] width 69 height 24
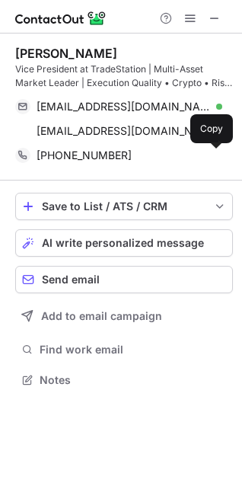
click at [212, 156] on span at bounding box center [215, 155] width 12 height 12
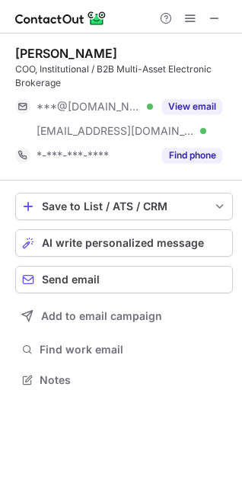
scroll to position [369, 242]
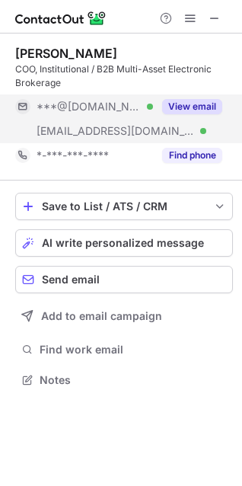
click at [209, 106] on button "View email" at bounding box center [192, 106] width 60 height 15
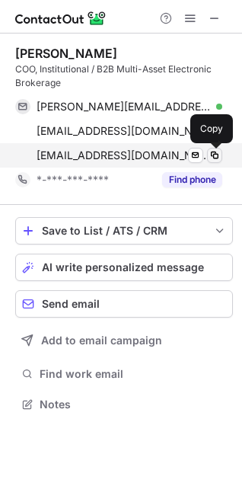
click at [219, 151] on span at bounding box center [215, 155] width 12 height 12
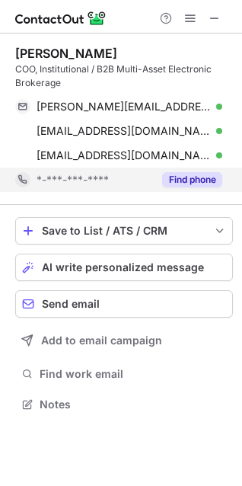
click at [184, 174] on button "Find phone" at bounding box center [192, 179] width 60 height 15
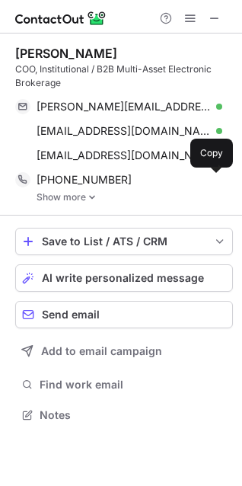
scroll to position [404, 242]
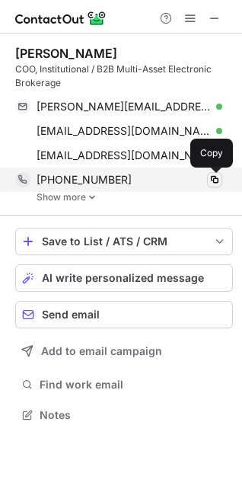
click at [218, 184] on span at bounding box center [215, 180] width 12 height 12
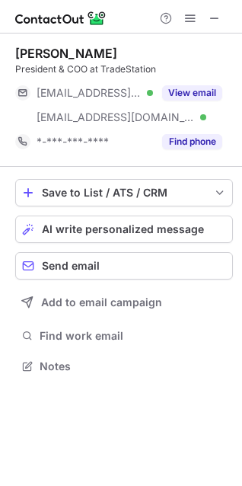
scroll to position [355, 242]
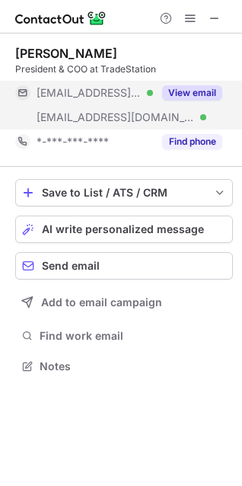
click at [182, 87] on button "View email" at bounding box center [192, 92] width 60 height 15
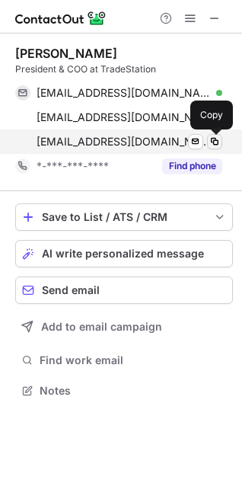
click at [218, 141] on span at bounding box center [215, 142] width 12 height 12
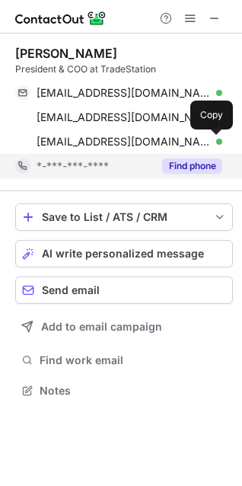
click at [198, 168] on button "Find phone" at bounding box center [192, 165] width 60 height 15
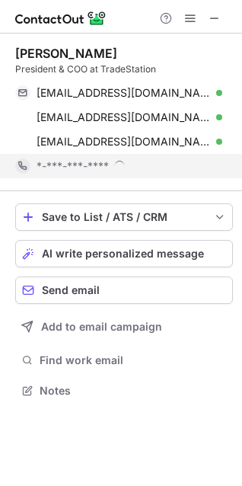
scroll to position [390, 242]
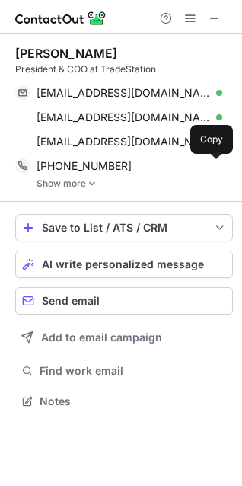
click at [212, 166] on span at bounding box center [215, 166] width 12 height 12
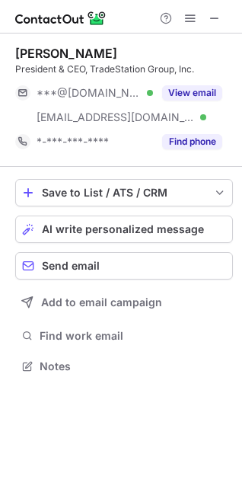
scroll to position [355, 242]
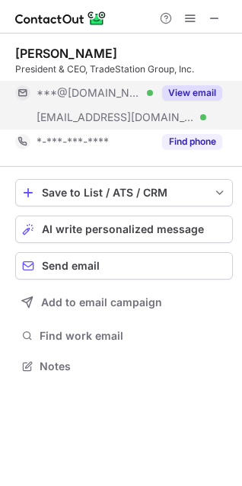
click at [185, 103] on div "View email" at bounding box center [187, 93] width 69 height 24
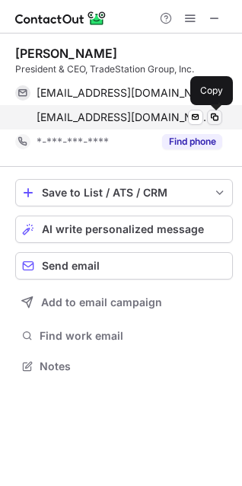
click at [214, 120] on span at bounding box center [215, 117] width 12 height 12
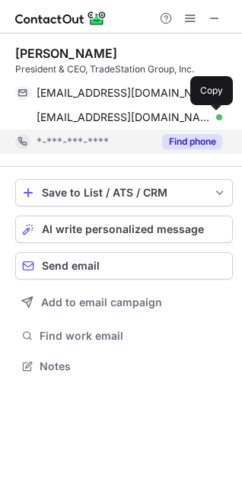
click at [179, 138] on button "Find phone" at bounding box center [192, 141] width 60 height 15
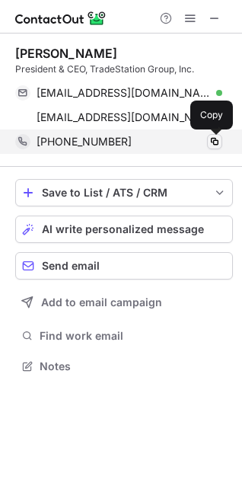
click at [215, 140] on span at bounding box center [215, 142] width 12 height 12
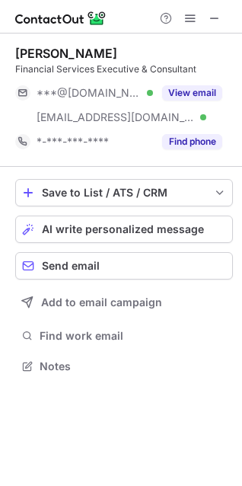
scroll to position [355, 242]
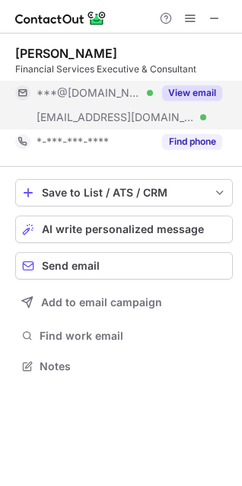
click at [184, 96] on button "View email" at bounding box center [192, 92] width 60 height 15
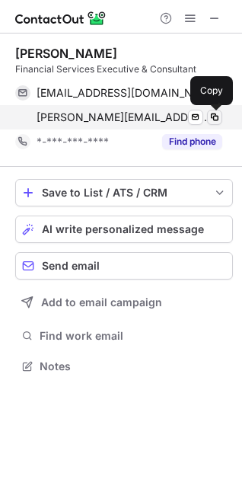
click at [212, 121] on span at bounding box center [215, 117] width 12 height 12
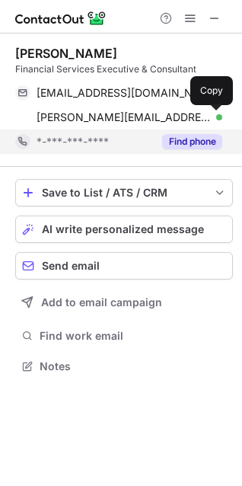
click at [179, 136] on button "Find phone" at bounding box center [192, 141] width 60 height 15
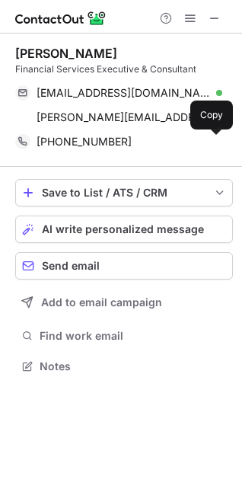
click at [213, 138] on span at bounding box center [215, 142] width 12 height 12
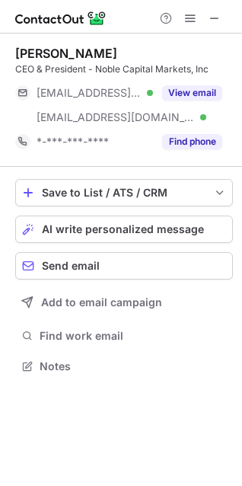
scroll to position [355, 242]
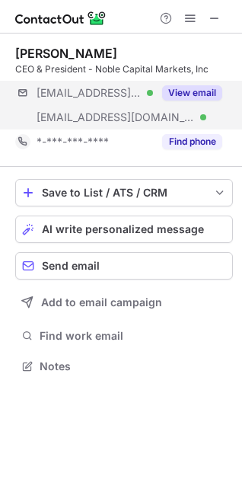
click at [178, 107] on div "[EMAIL_ADDRESS][DOMAIN_NAME] Verified [EMAIL_ADDRESS][DOMAIN_NAME] Verified Vie…" at bounding box center [124, 105] width 218 height 49
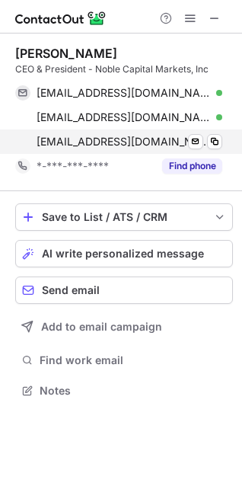
click at [222, 139] on div "[EMAIL_ADDRESS][DOMAIN_NAME] Verified Send email Copy" at bounding box center [118, 141] width 207 height 24
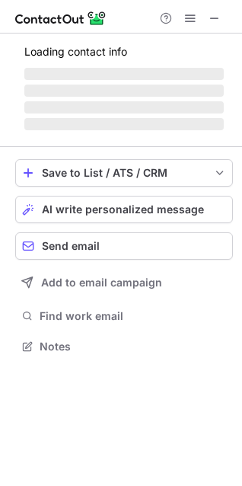
scroll to position [369, 242]
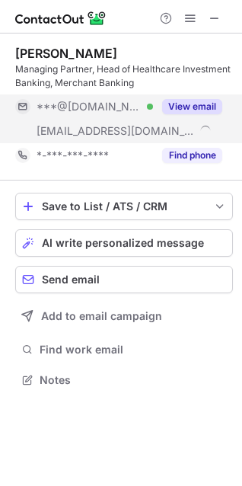
click at [201, 108] on button "View email" at bounding box center [192, 106] width 60 height 15
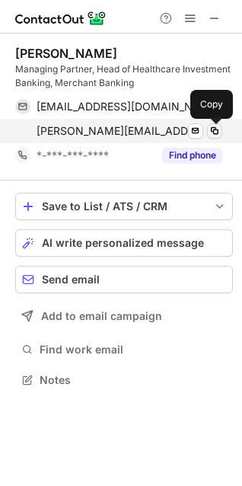
click at [218, 130] on span at bounding box center [215, 131] width 12 height 12
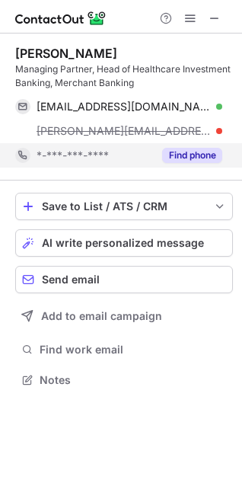
click at [207, 157] on button "Find phone" at bounding box center [192, 155] width 60 height 15
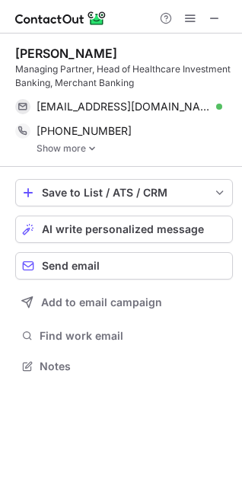
scroll to position [356, 242]
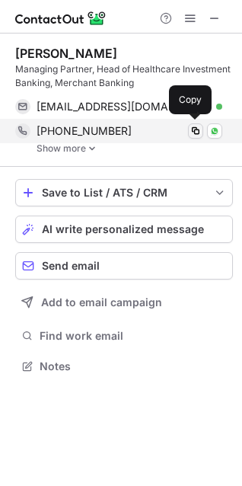
click at [194, 136] on span at bounding box center [196, 131] width 12 height 12
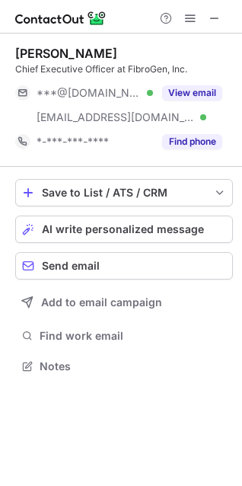
scroll to position [355, 242]
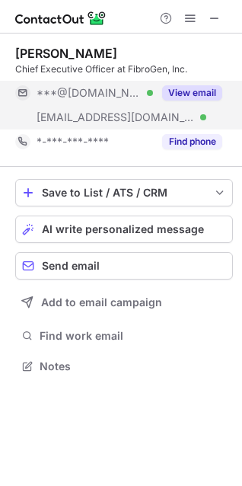
click at [196, 98] on button "View email" at bounding box center [192, 92] width 60 height 15
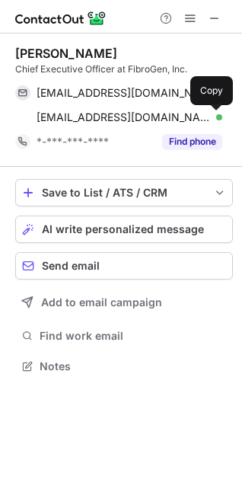
click at [209, 121] on span at bounding box center [215, 117] width 12 height 12
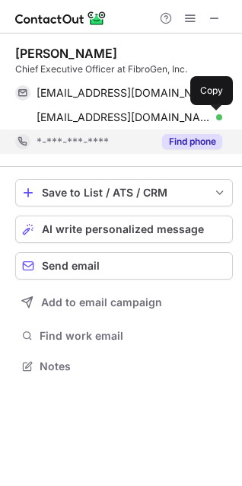
click at [184, 139] on button "Find phone" at bounding box center [192, 141] width 60 height 15
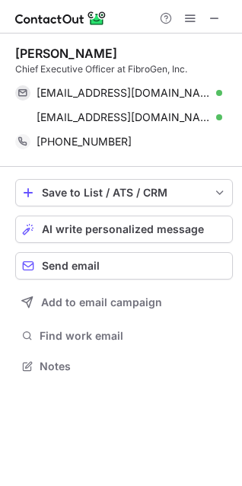
click at [222, 142] on div "[PHONE_NUMBER] Copy" at bounding box center [124, 141] width 218 height 24
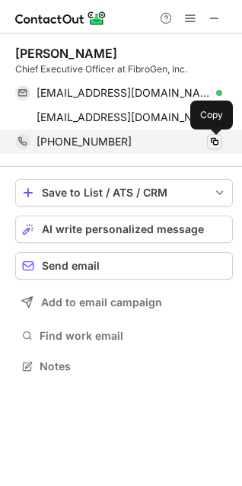
click at [212, 145] on span at bounding box center [215, 142] width 12 height 12
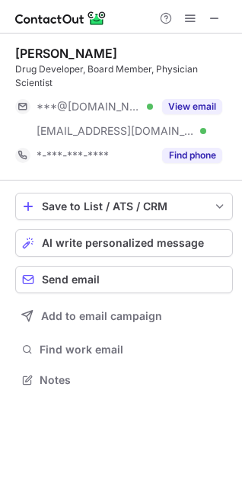
scroll to position [369, 242]
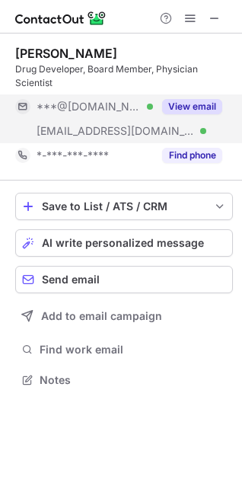
click at [182, 101] on button "View email" at bounding box center [192, 106] width 60 height 15
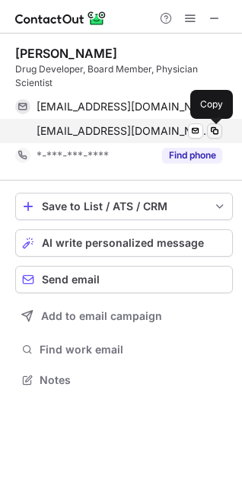
click at [211, 132] on span at bounding box center [215, 131] width 12 height 12
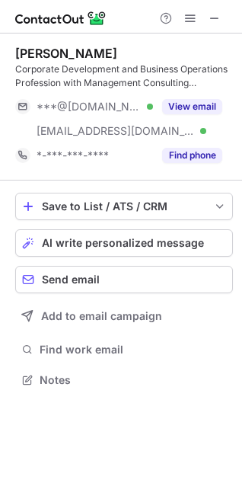
scroll to position [369, 242]
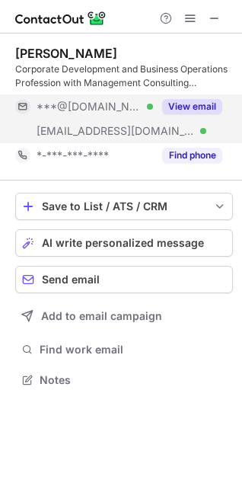
click at [213, 107] on button "View email" at bounding box center [192, 106] width 60 height 15
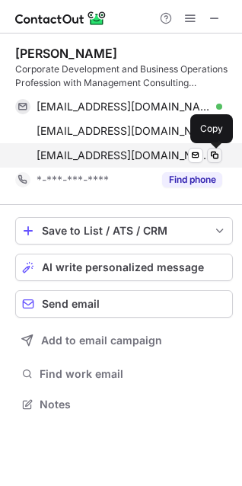
click at [212, 160] on span at bounding box center [215, 155] width 12 height 12
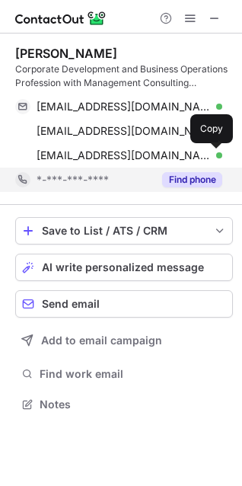
click at [179, 178] on button "Find phone" at bounding box center [192, 179] width 60 height 15
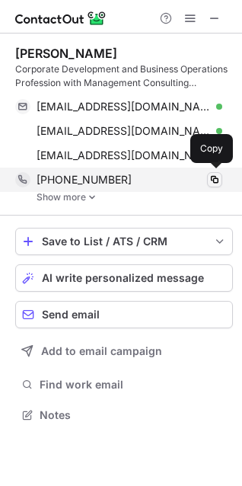
scroll to position [404, 242]
click at [214, 178] on span at bounding box center [215, 180] width 12 height 12
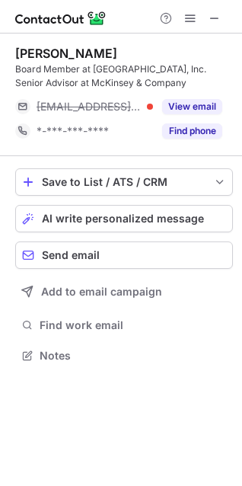
scroll to position [344, 242]
